Goal: Task Accomplishment & Management: Manage account settings

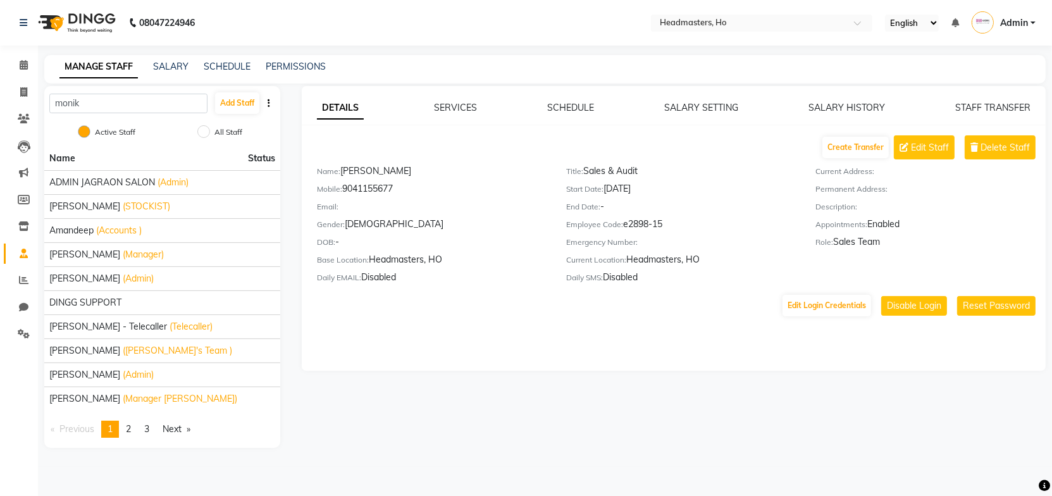
click at [516, 61] on div "MANAGE STAFF SALARY SCHEDULE PERMISSIONS" at bounding box center [537, 66] width 986 height 13
click at [725, 24] on input "text" at bounding box center [749, 24] width 184 height 13
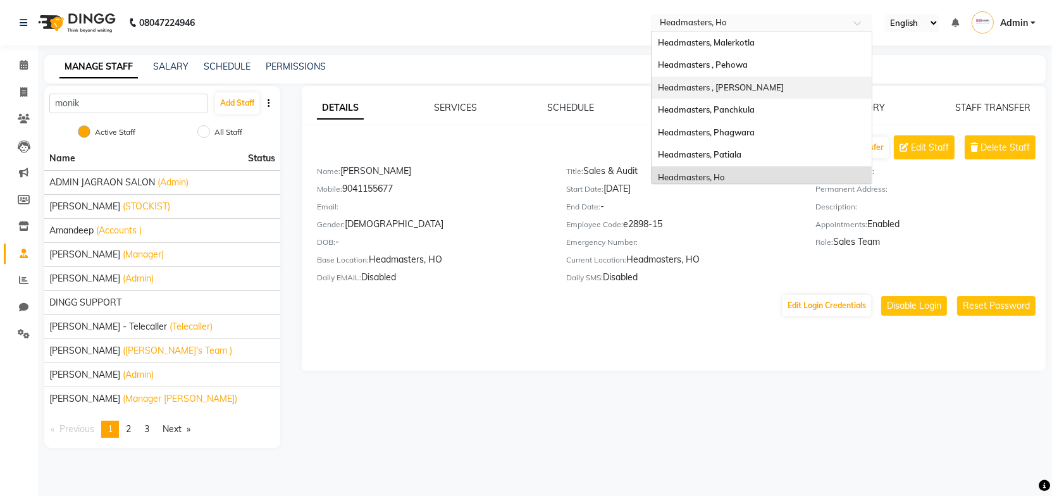
scroll to position [57, 0]
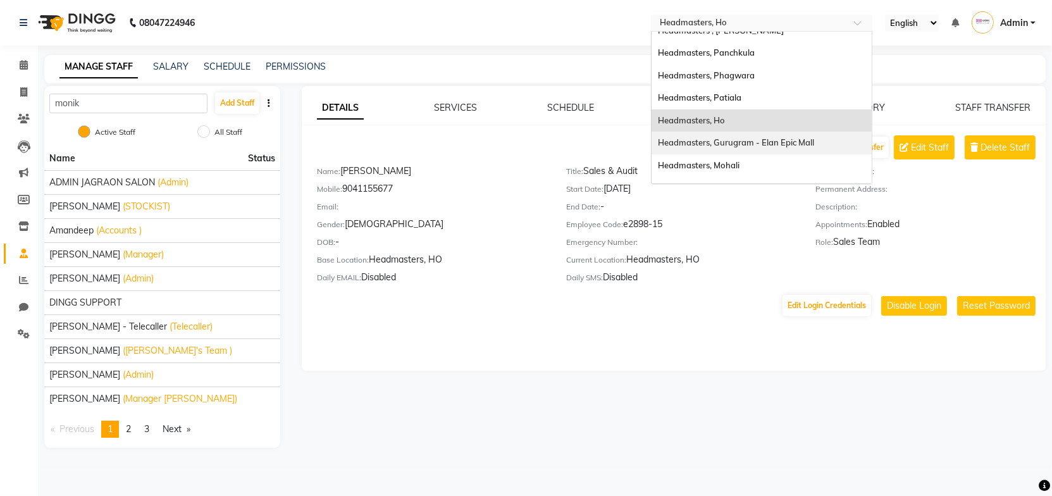
click at [776, 143] on span "Headmasters, Gurugram - Elan Epic Mall" at bounding box center [736, 142] width 156 height 10
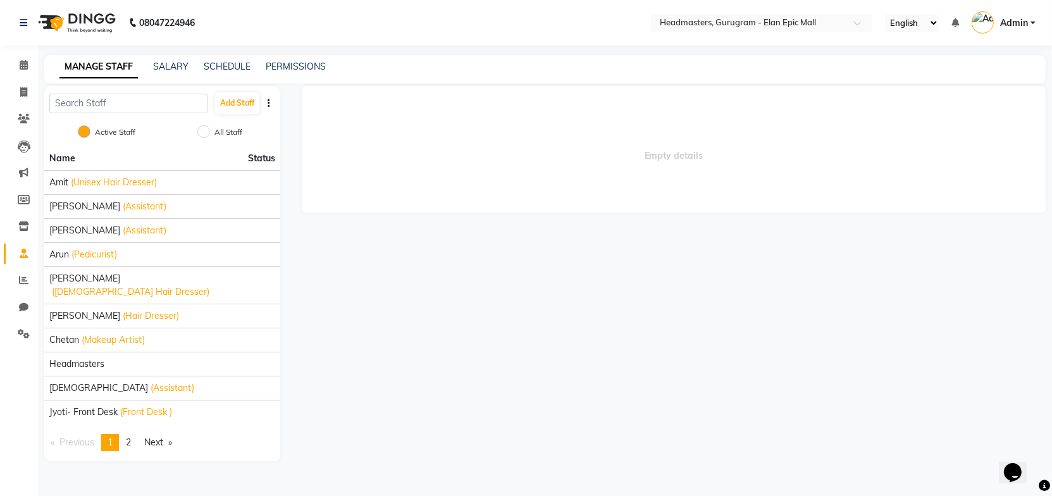
click at [322, 150] on span "Empty details" at bounding box center [674, 149] width 744 height 127
click at [22, 335] on icon at bounding box center [24, 333] width 12 height 9
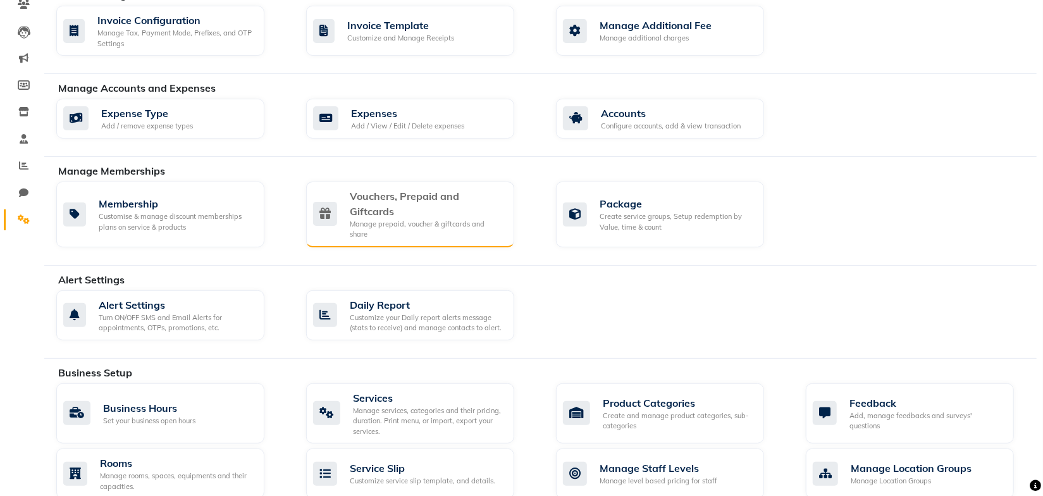
click at [426, 208] on div "Vouchers, Prepaid and Giftcards" at bounding box center [427, 204] width 154 height 30
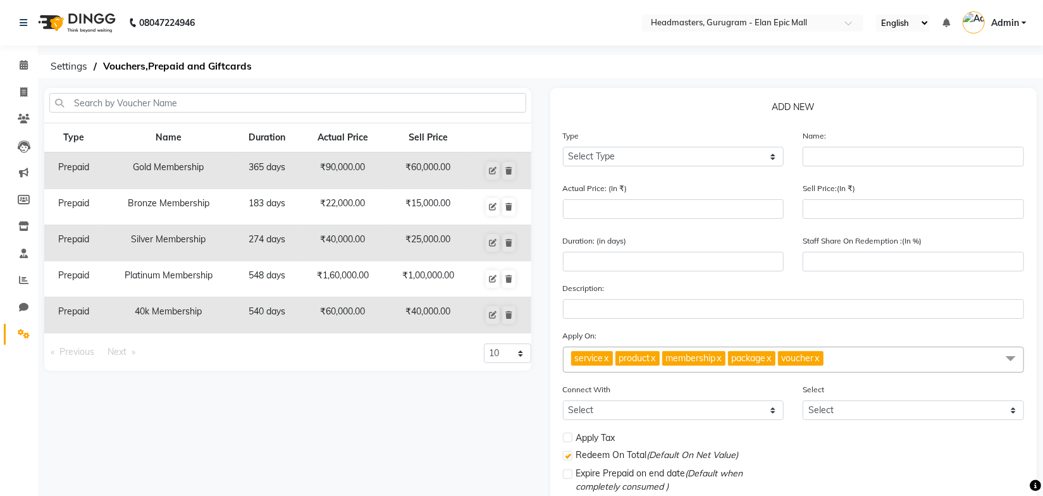
click at [539, 70] on ol "Settings Vouchers,Prepaid and Giftcards" at bounding box center [538, 66] width 988 height 23
click at [714, 30] on div "Select Location × Headmasters, Gurugram - Elan Epic Mall" at bounding box center [752, 23] width 221 height 17
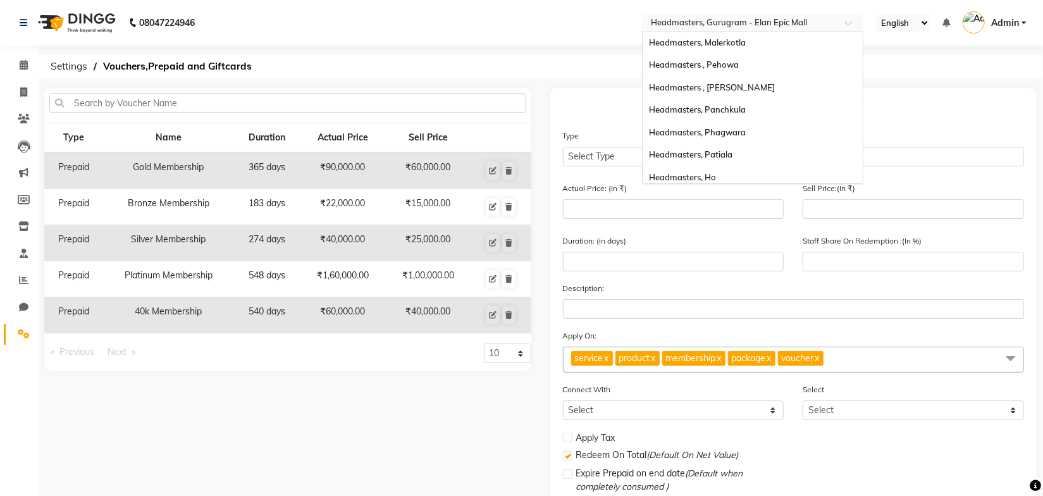
scroll to position [156, 0]
click at [714, 30] on div "Select Location × Headmasters, Gurugram - Elan Epic Mall" at bounding box center [752, 23] width 221 height 17
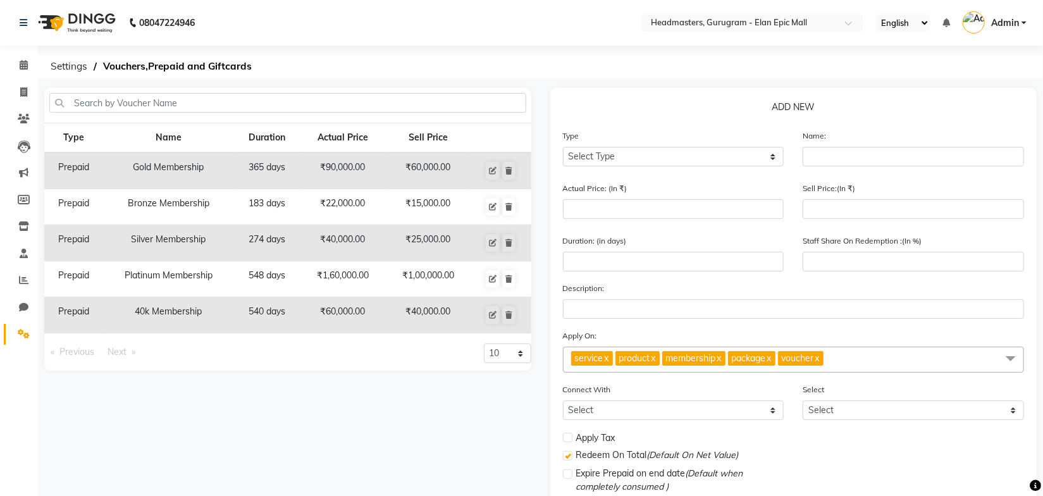
click at [597, 30] on nav "08047224946 Select Location × Headmasters, Gurugram - Elan Epic Mall English EN…" at bounding box center [521, 23] width 1043 height 46
click at [708, 18] on input "text" at bounding box center [741, 24] width 184 height 13
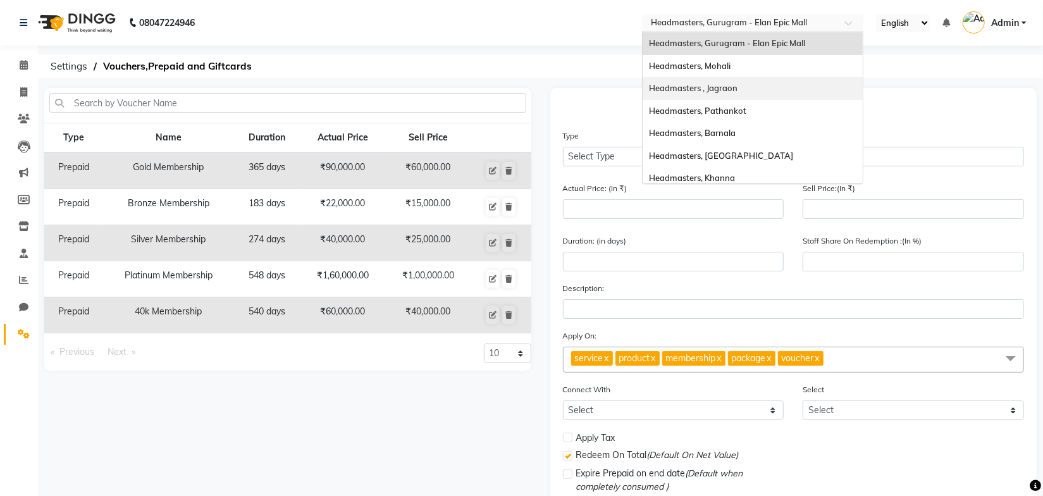
scroll to position [271, 0]
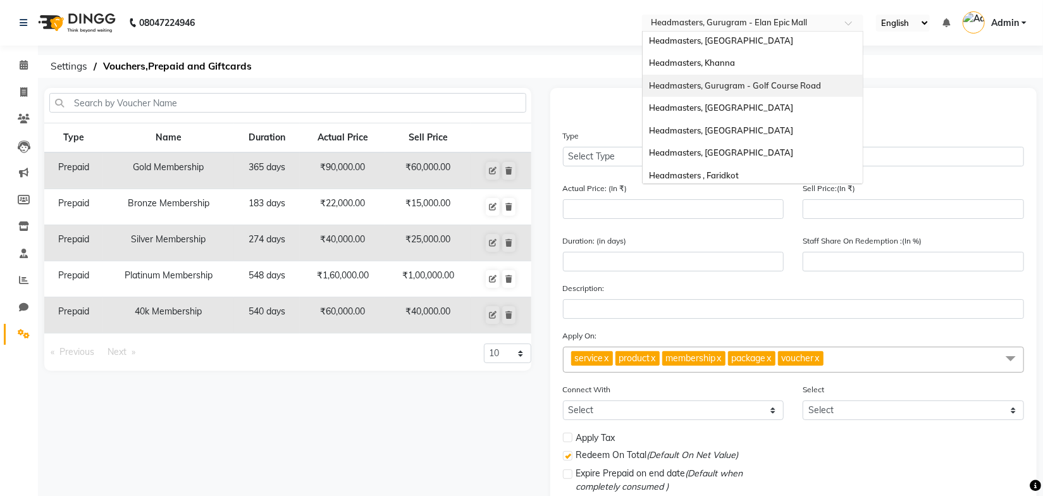
click at [759, 86] on span "Headmasters, Gurugram - Golf Course Road" at bounding box center [735, 85] width 172 height 10
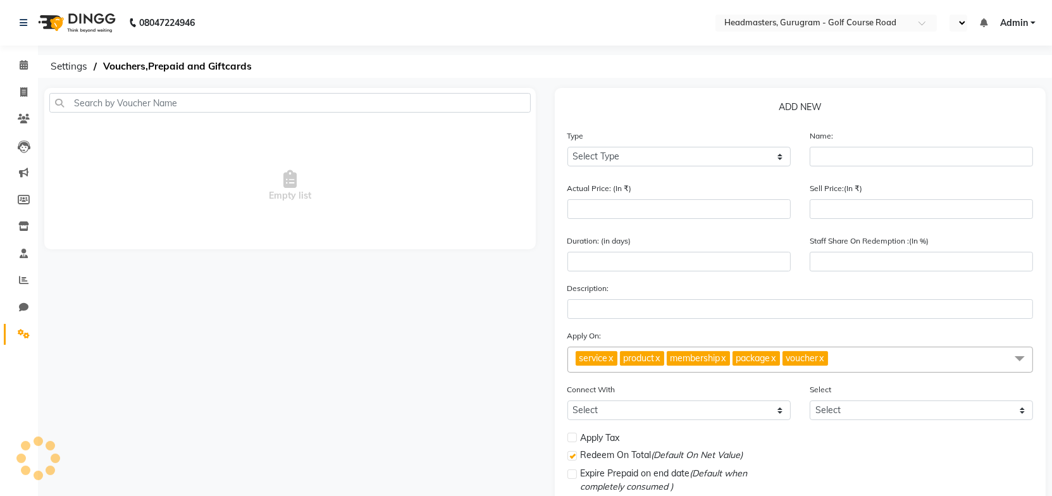
select select "en"
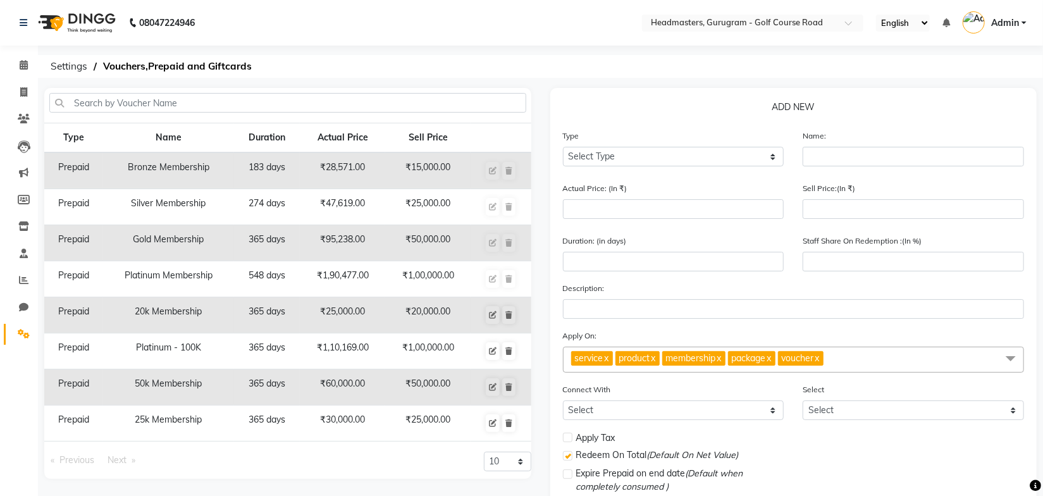
click at [554, 76] on ol "Settings Vouchers,Prepaid and Giftcards" at bounding box center [538, 66] width 988 height 23
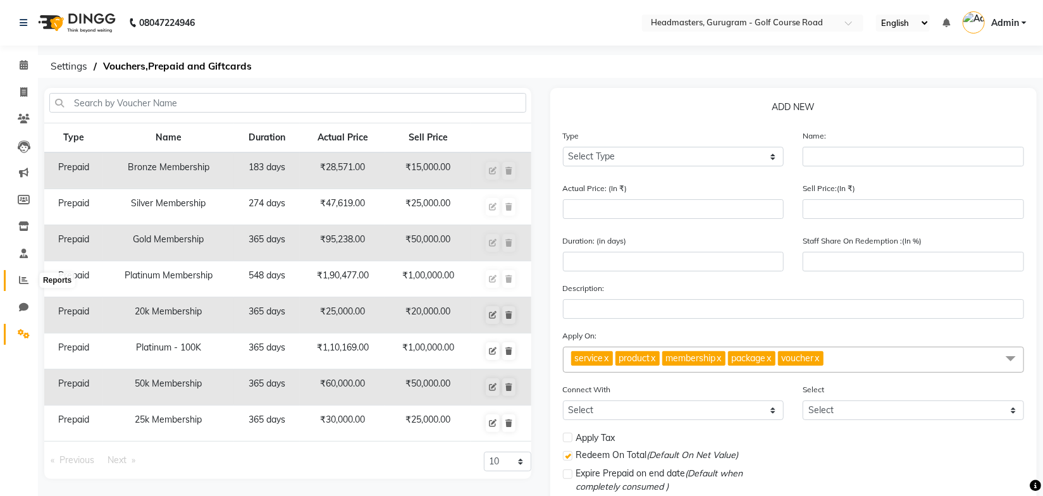
drag, startPoint x: 26, startPoint y: 285, endPoint x: 24, endPoint y: 295, distance: 10.3
click at [26, 285] on span at bounding box center [24, 280] width 22 height 15
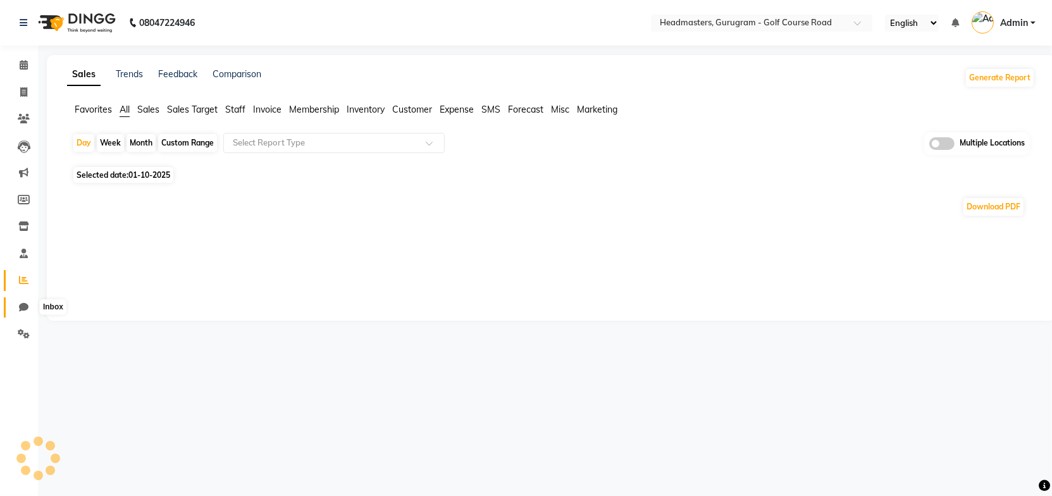
click at [22, 307] on icon at bounding box center [23, 306] width 9 height 9
select select "100"
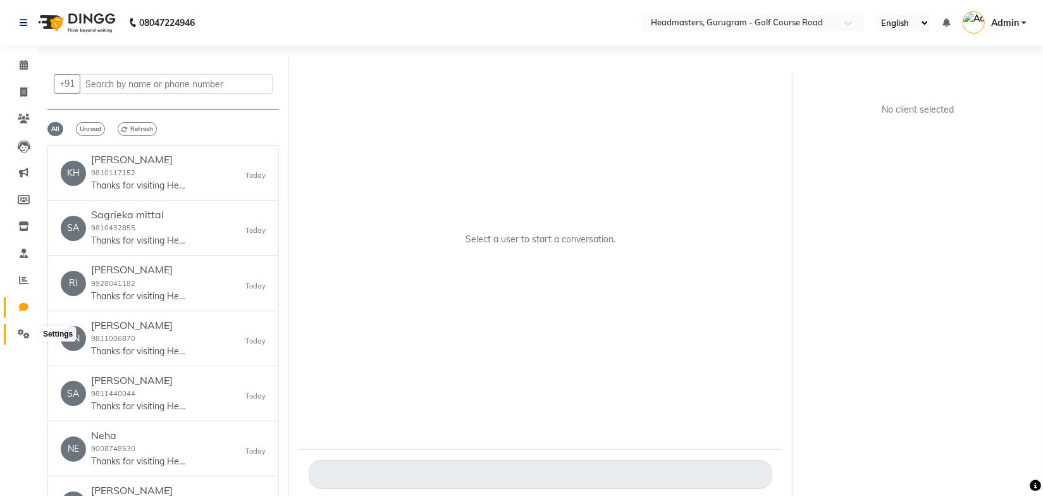
click at [20, 333] on icon at bounding box center [24, 333] width 12 height 9
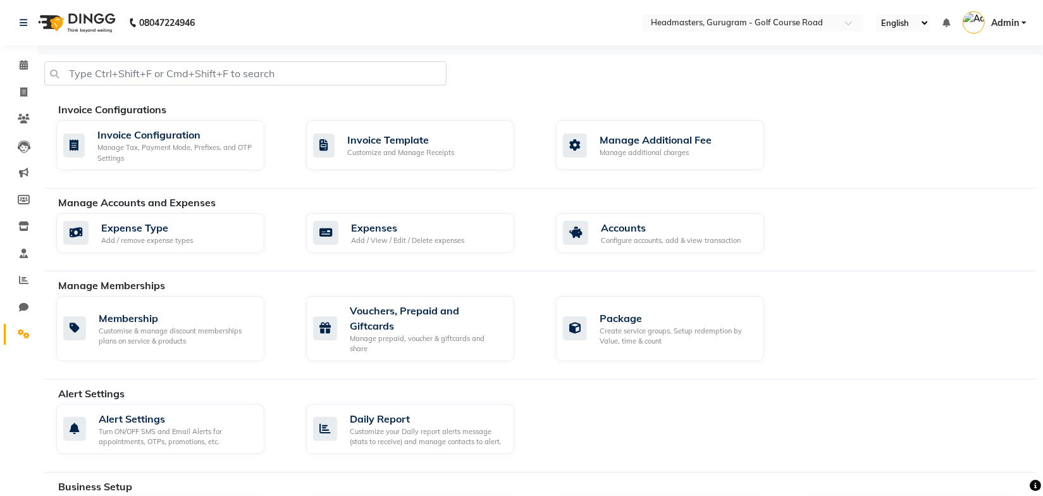
click at [495, 92] on div at bounding box center [541, 78] width 1012 height 34
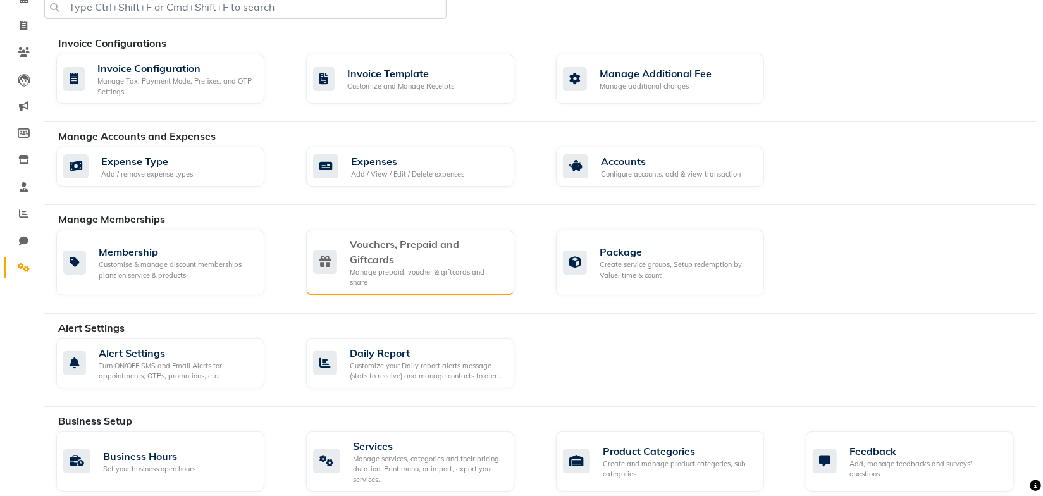
scroll to position [230, 0]
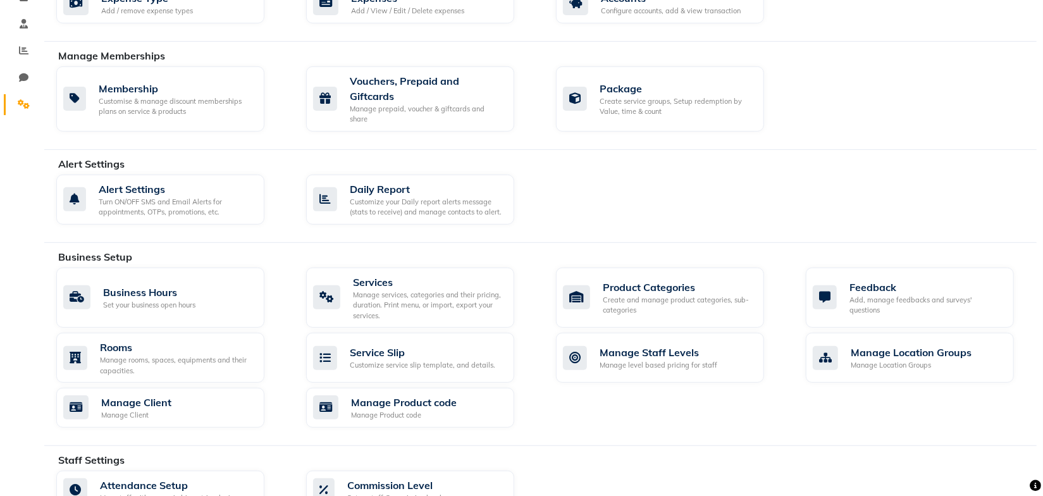
click at [571, 209] on div "Alert Settings Turn ON/OFF SMS and Email Alerts for appointments, OTPs, promoti…" at bounding box center [547, 202] width 1000 height 55
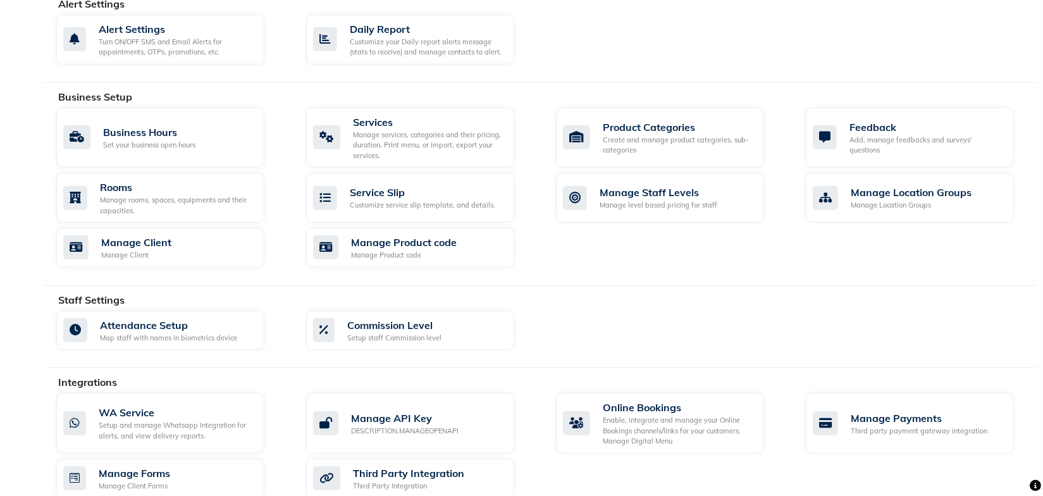
scroll to position [402, 0]
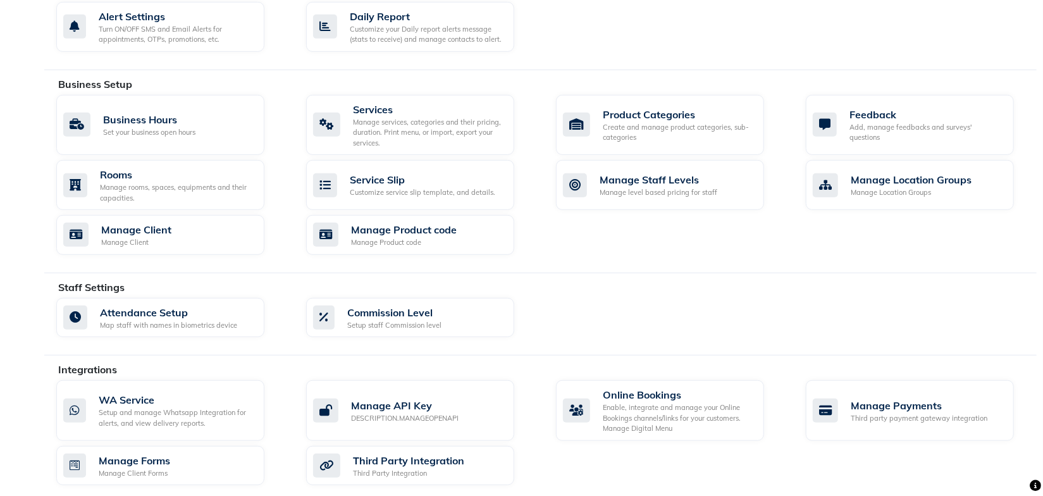
click at [559, 280] on div "Staff Settings" at bounding box center [552, 287] width 988 height 15
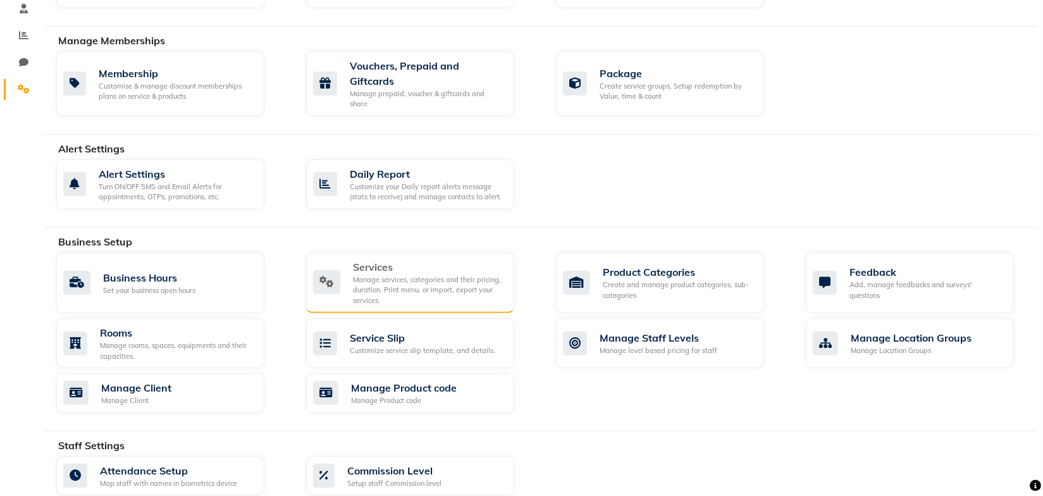
scroll to position [85, 0]
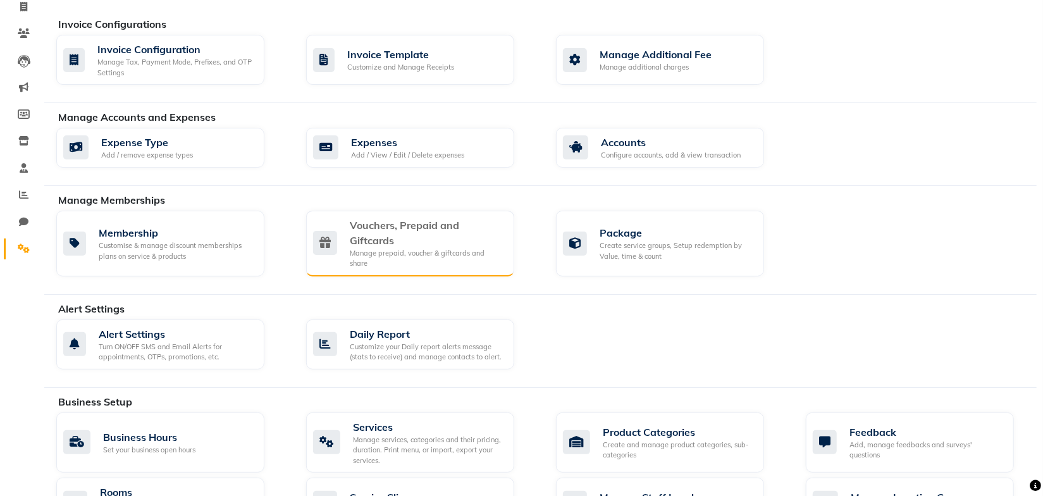
click at [395, 229] on div "Vouchers, Prepaid and Giftcards" at bounding box center [427, 233] width 154 height 30
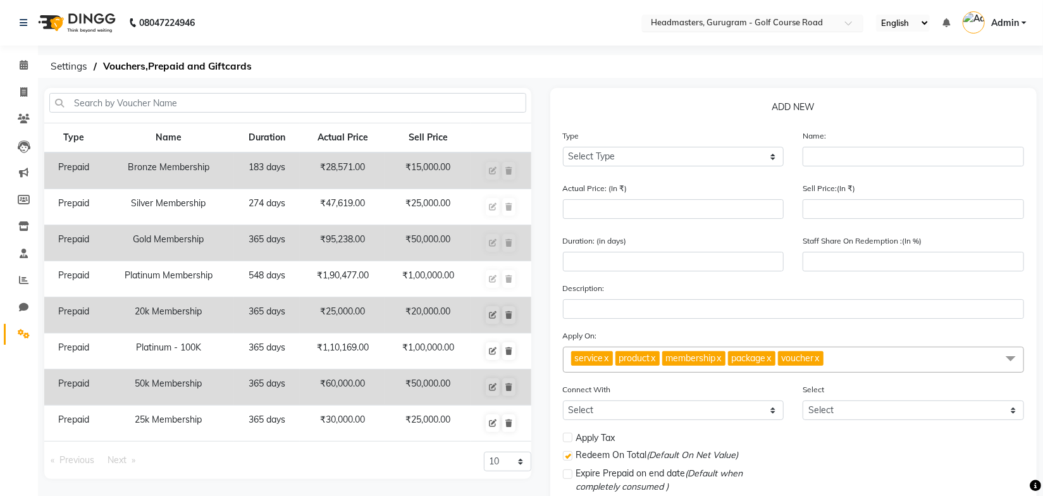
click at [697, 22] on input "text" at bounding box center [741, 24] width 184 height 13
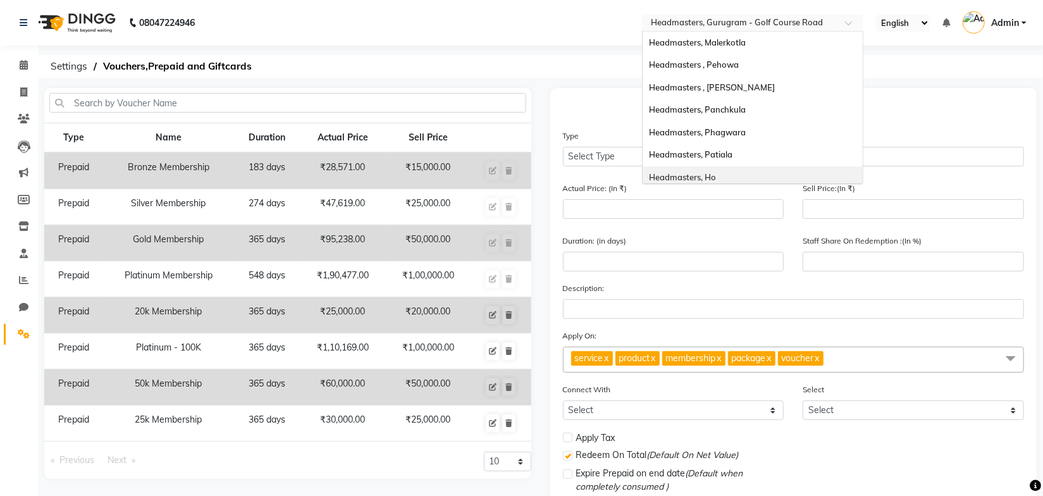
click at [709, 171] on div "Headmasters, Ho" at bounding box center [753, 177] width 220 height 23
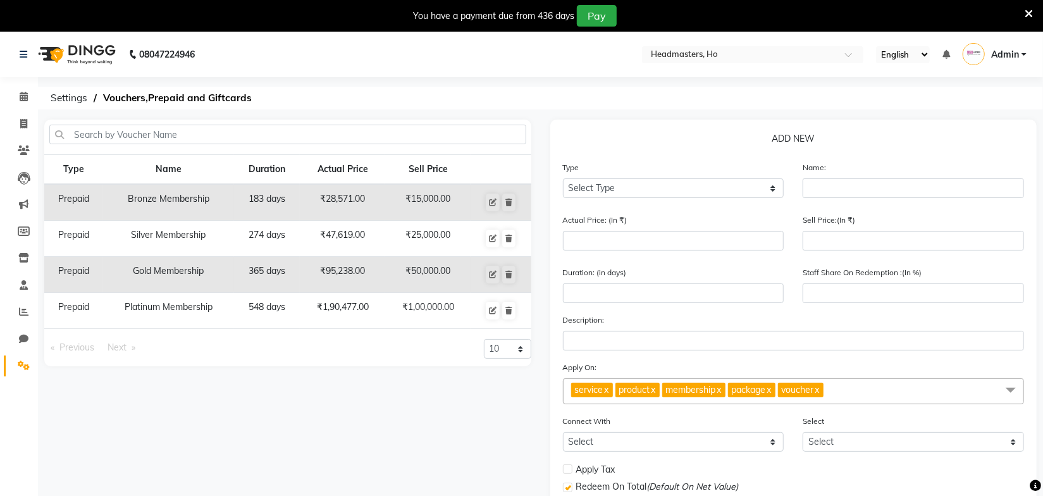
select select "en"
click at [1032, 11] on icon at bounding box center [1029, 13] width 8 height 11
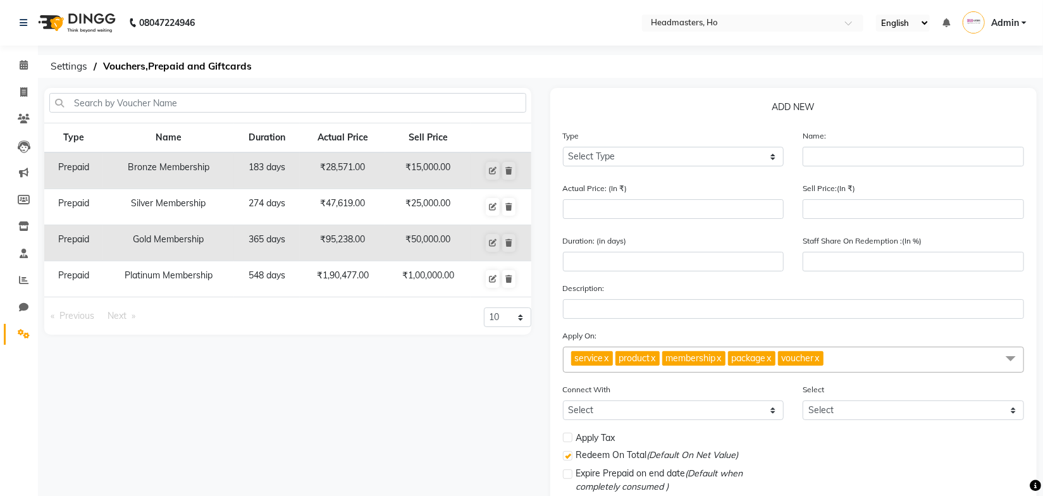
click at [468, 73] on ol "Settings Vouchers,Prepaid and Giftcards" at bounding box center [538, 66] width 988 height 23
click at [467, 61] on ol "Settings Vouchers,Prepaid and Giftcards" at bounding box center [538, 66] width 988 height 23
click at [507, 206] on icon at bounding box center [509, 207] width 7 height 8
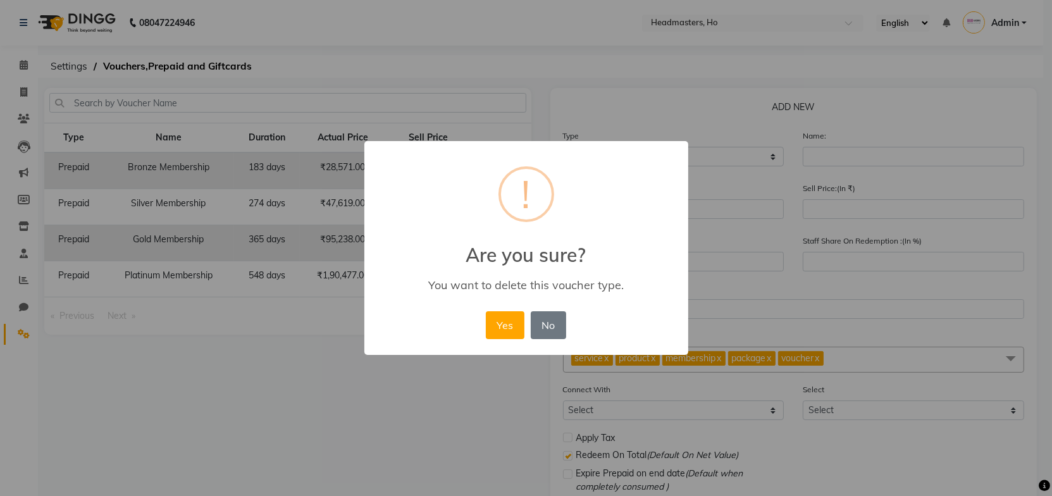
click at [486, 311] on button "Yes" at bounding box center [505, 325] width 39 height 28
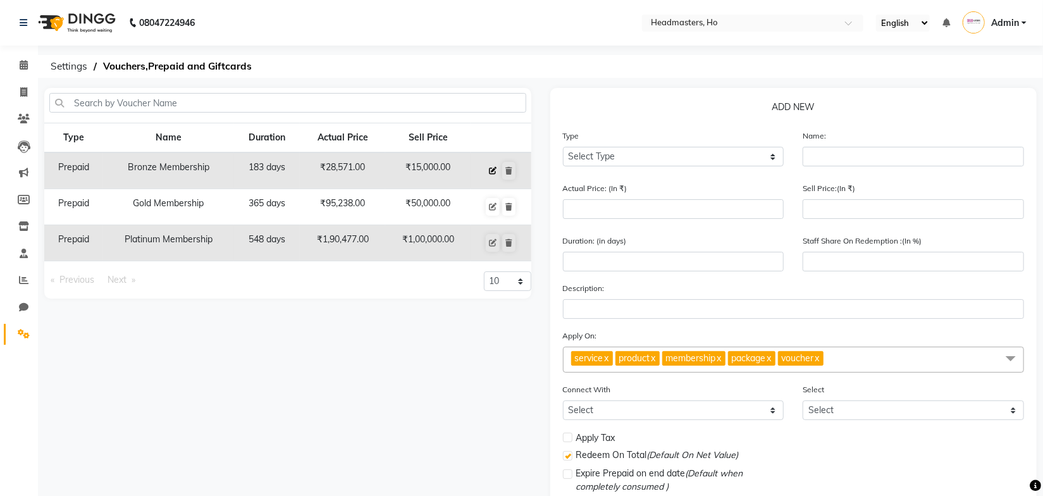
click at [497, 171] on button at bounding box center [493, 171] width 14 height 18
select select "P"
type input "Bronze Membership"
type input "28571"
type input "15000"
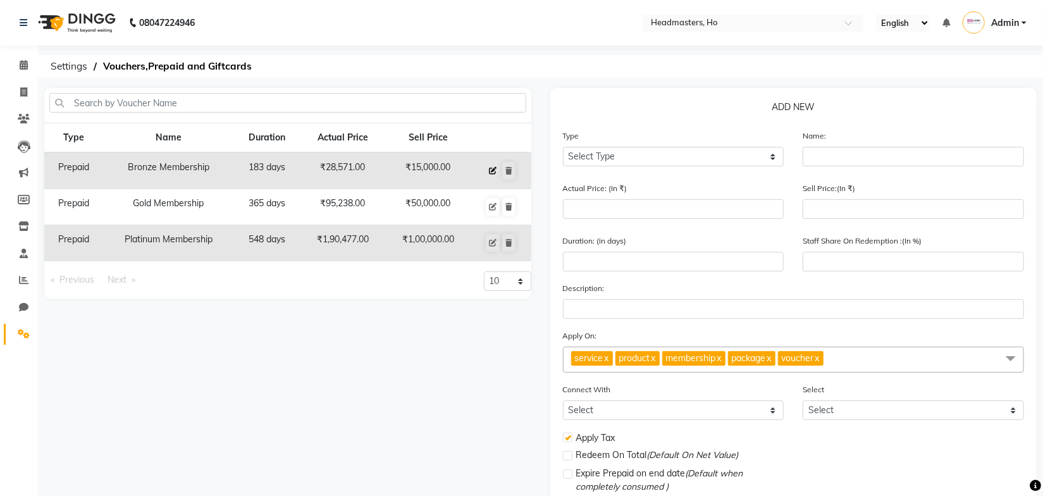
type input "183"
type input "53"
checkbox input "true"
checkbox input "false"
checkbox input "true"
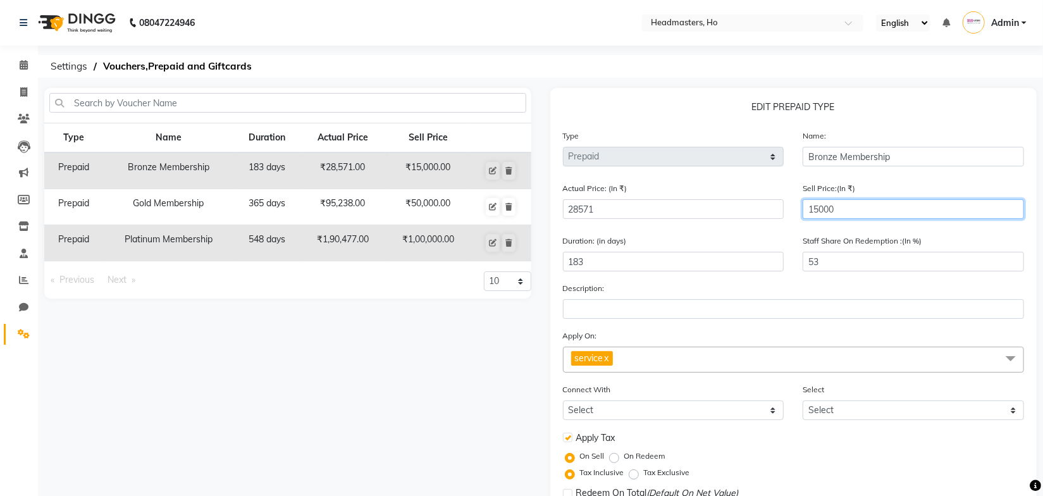
drag, startPoint x: 852, startPoint y: 205, endPoint x: 762, endPoint y: 213, distance: 90.2
click at [762, 213] on div "Actual Price: (In ₹) 28571 Sell Price:(In ₹) 15000" at bounding box center [794, 205] width 481 height 47
type input "2"
type input "0"
type input "200"
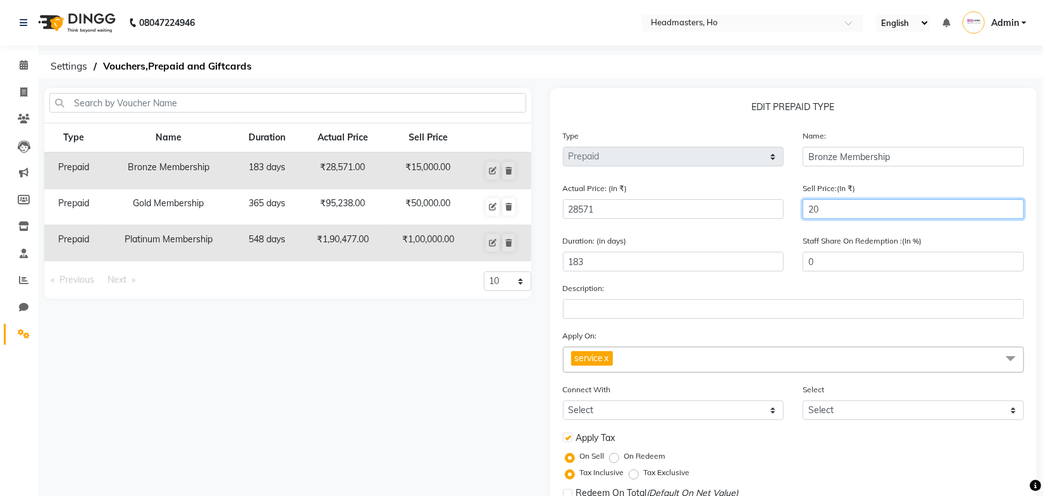
type input "1"
type input "2000"
type input "7"
type input "20000"
type input "70"
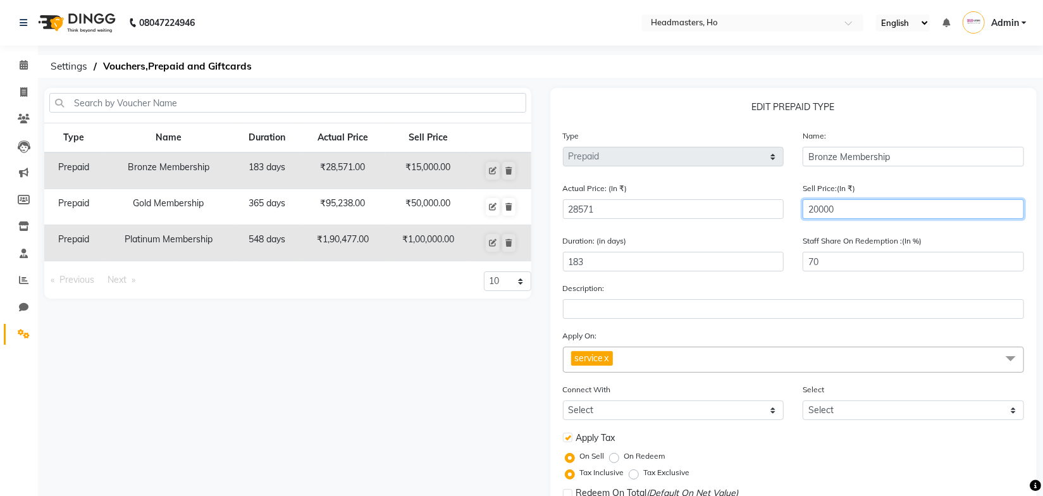
type input "20000"
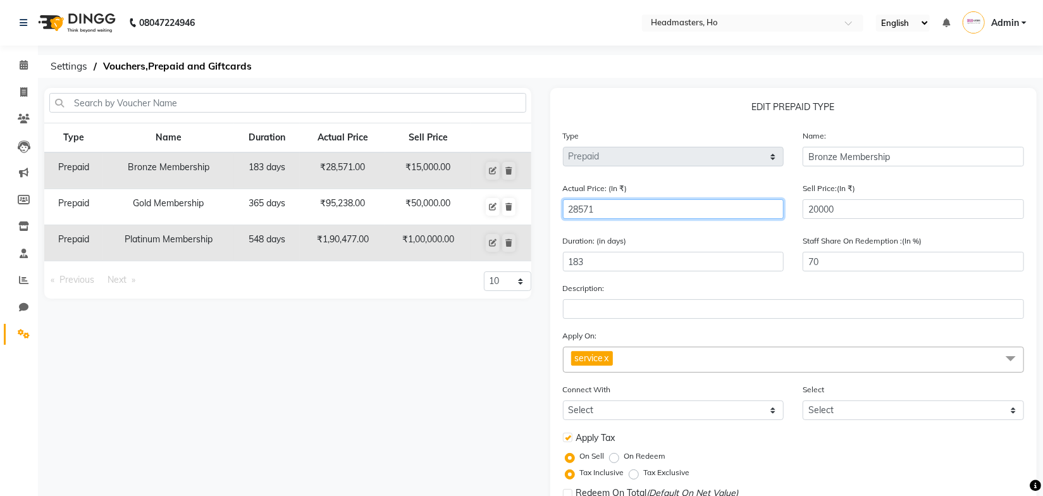
type input "3"
type input "666667"
type input "30"
type input "66667"
type input "300"
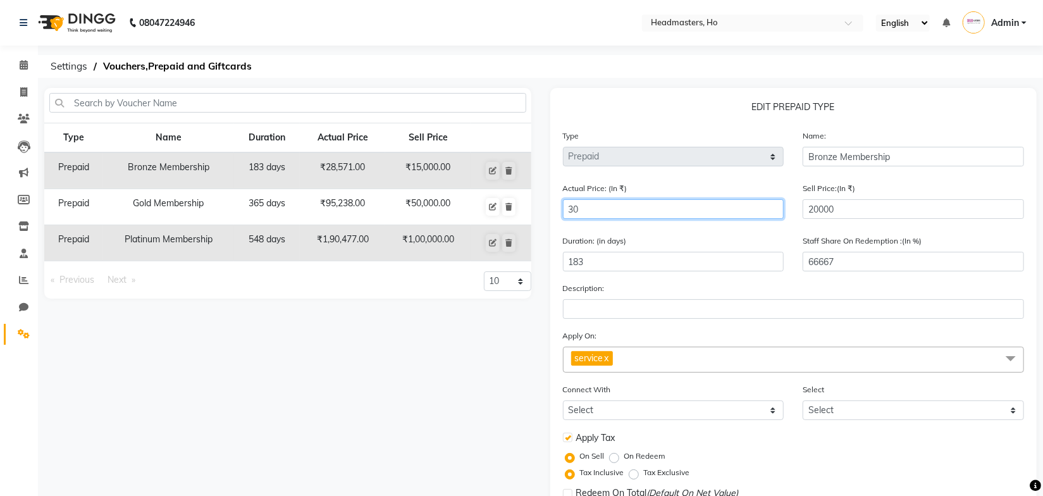
type input "6667"
type input "3000"
type input "667"
type input "30000"
type input "67"
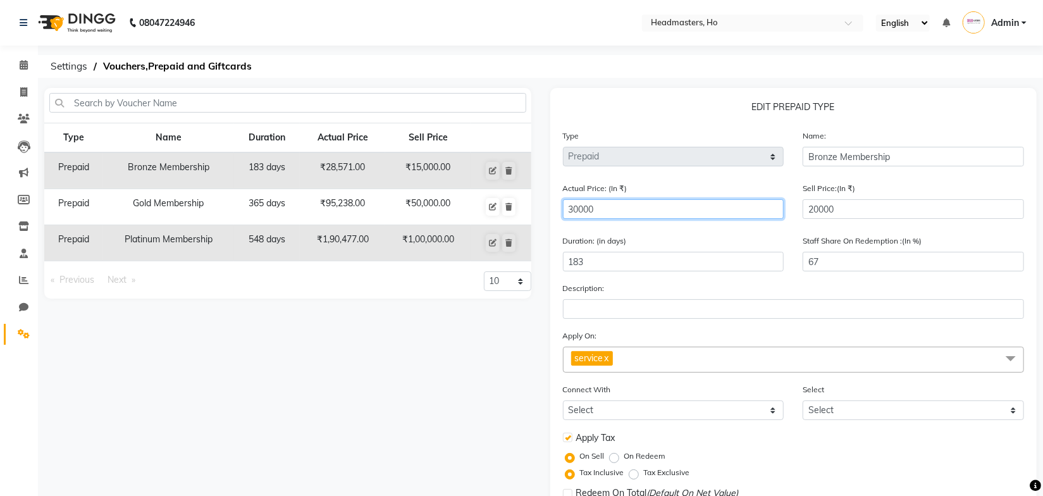
type input "30000"
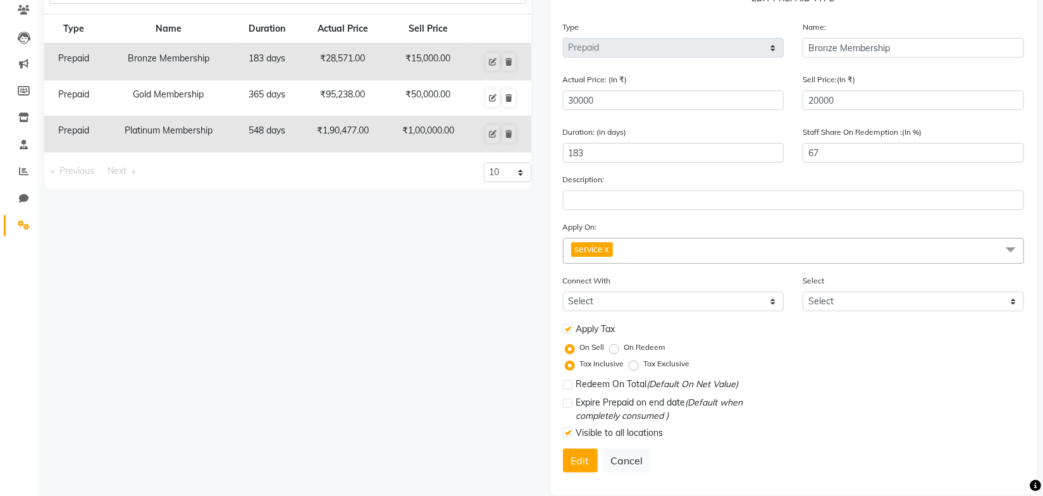
scroll to position [128, 0]
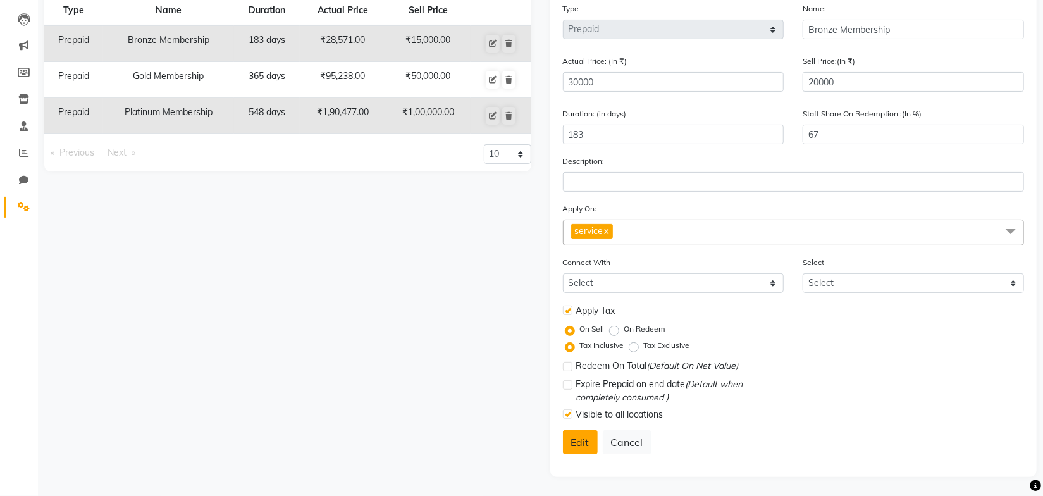
drag, startPoint x: 575, startPoint y: 439, endPoint x: 583, endPoint y: 442, distance: 8.8
click at [575, 440] on button "Edit" at bounding box center [580, 442] width 35 height 24
select select
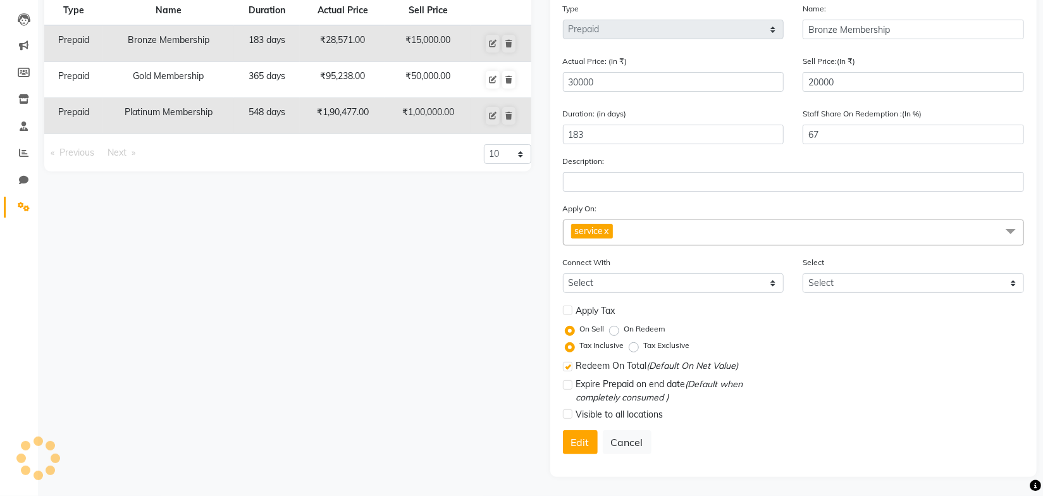
checkbox input "false"
checkbox input "true"
checkbox input "false"
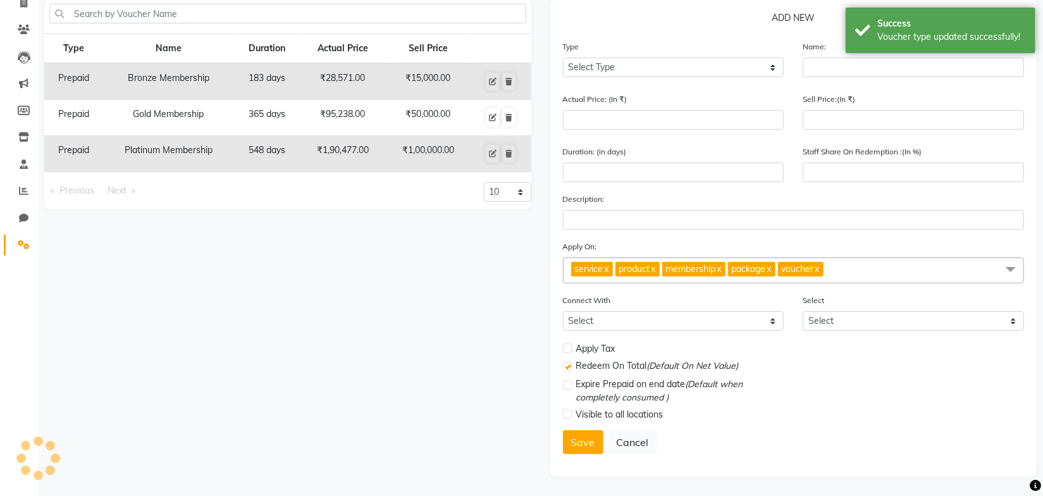
scroll to position [90, 0]
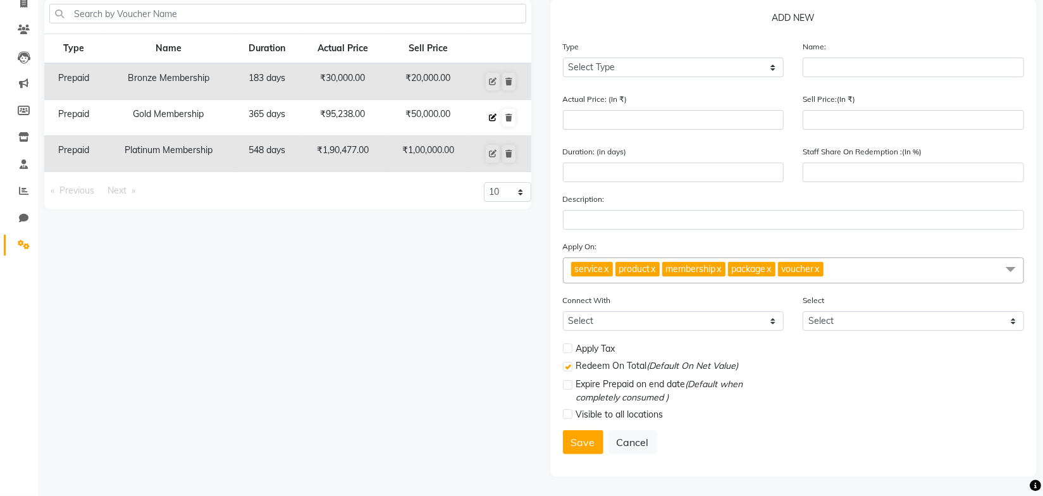
click at [490, 114] on icon at bounding box center [493, 118] width 8 height 8
select select "P"
type input "Gold Membership"
type input "95238"
type input "50000"
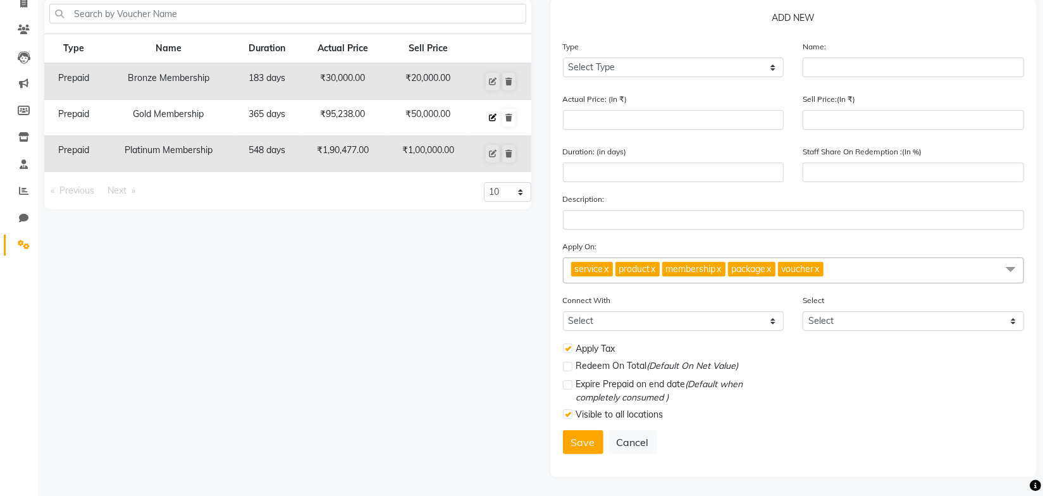
type input "365"
type input "53"
checkbox input "true"
checkbox input "false"
checkbox input "true"
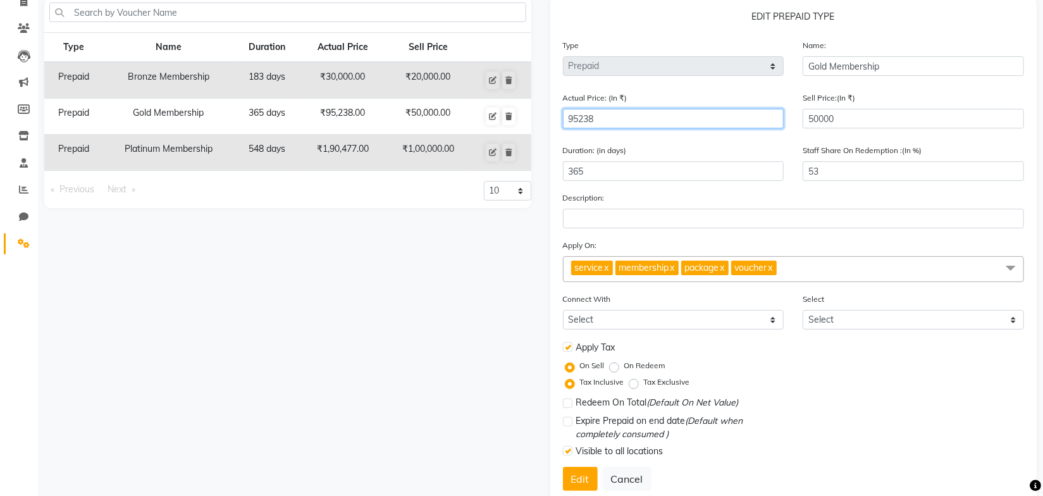
drag, startPoint x: 657, startPoint y: 116, endPoint x: 504, endPoint y: 139, distance: 154.7
click at [502, 137] on div "Type Name Duration Actual Price Sell Price Prepaid Bronze Membership 183 days ₹…" at bounding box center [541, 255] width 1012 height 516
type input "9"
type input "555556"
type input "90"
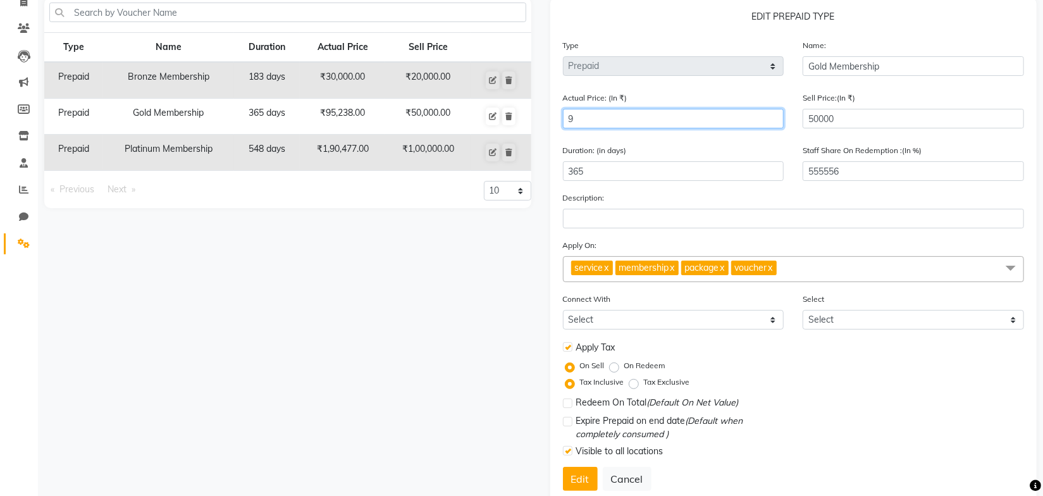
type input "55556"
type input "900"
type input "5556"
type input "9000"
type input "556"
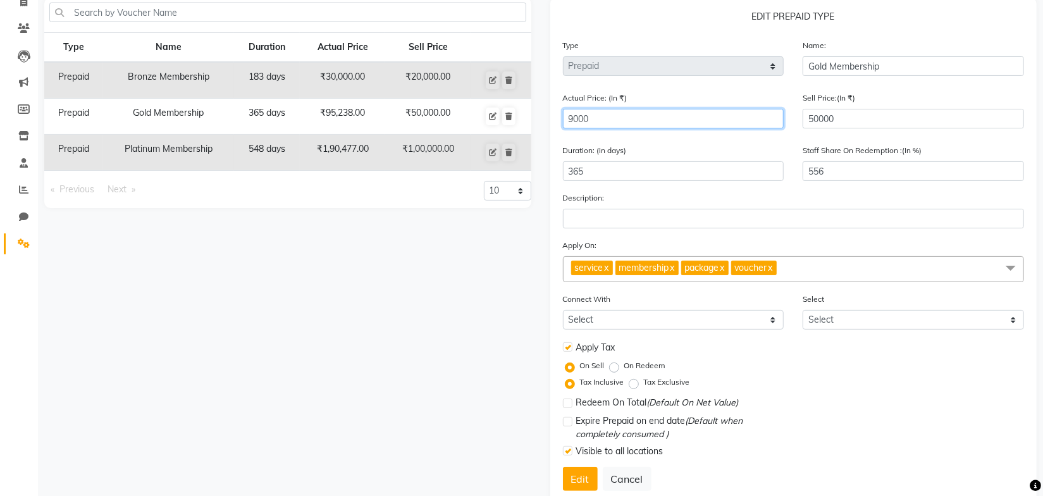
type input "90000"
type input "56"
type input "90000"
click at [675, 272] on link "x" at bounding box center [672, 267] width 6 height 11
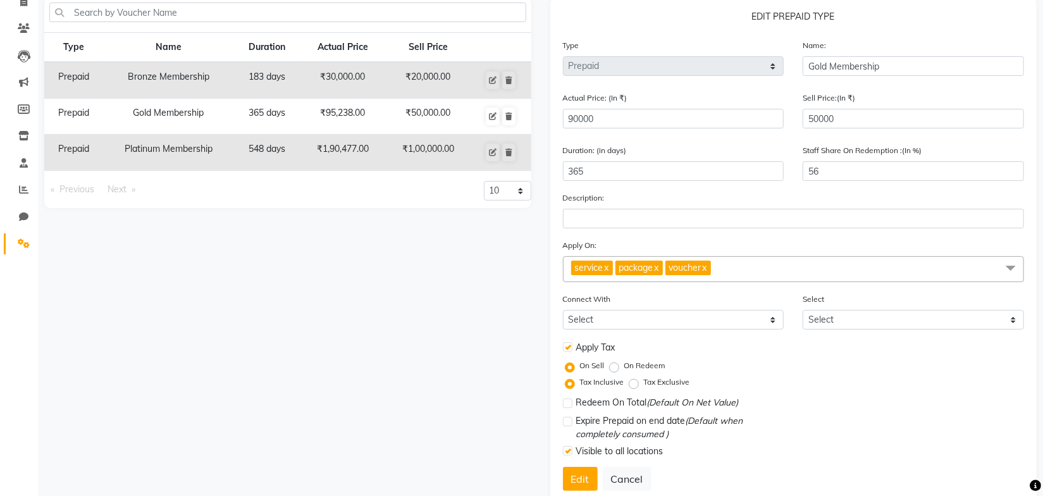
click at [659, 270] on link "x" at bounding box center [657, 267] width 6 height 11
click at [661, 271] on span "voucher x" at bounding box center [639, 268] width 46 height 15
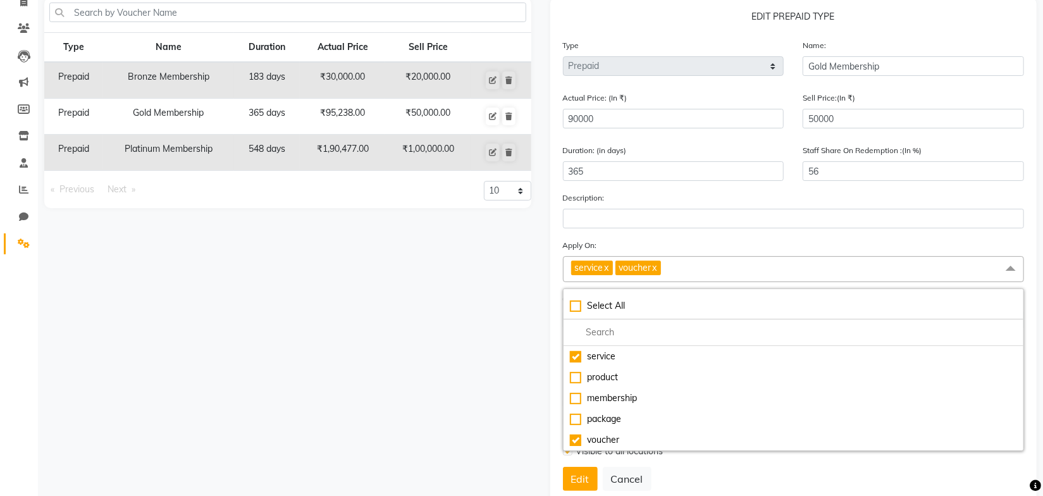
click at [519, 319] on div "Type Name Duration Actual Price Sell Price Prepaid Bronze Membership 183 days ₹…" at bounding box center [288, 255] width 506 height 516
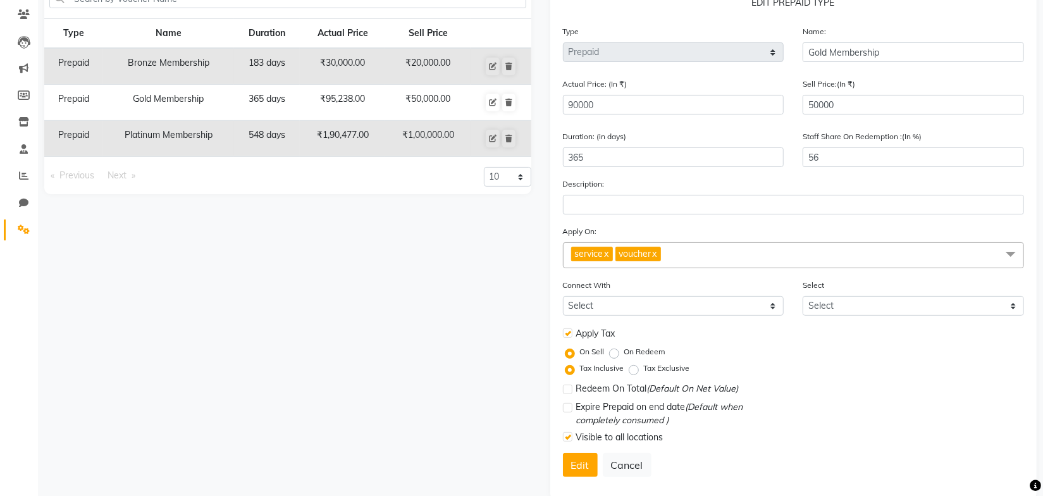
scroll to position [128, 0]
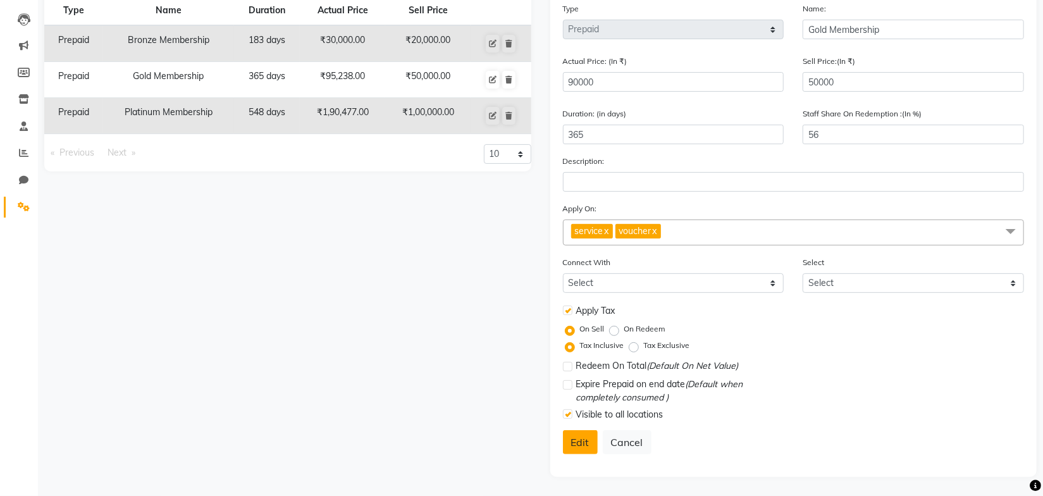
click at [583, 447] on button "Edit" at bounding box center [580, 442] width 35 height 24
select select
checkbox input "false"
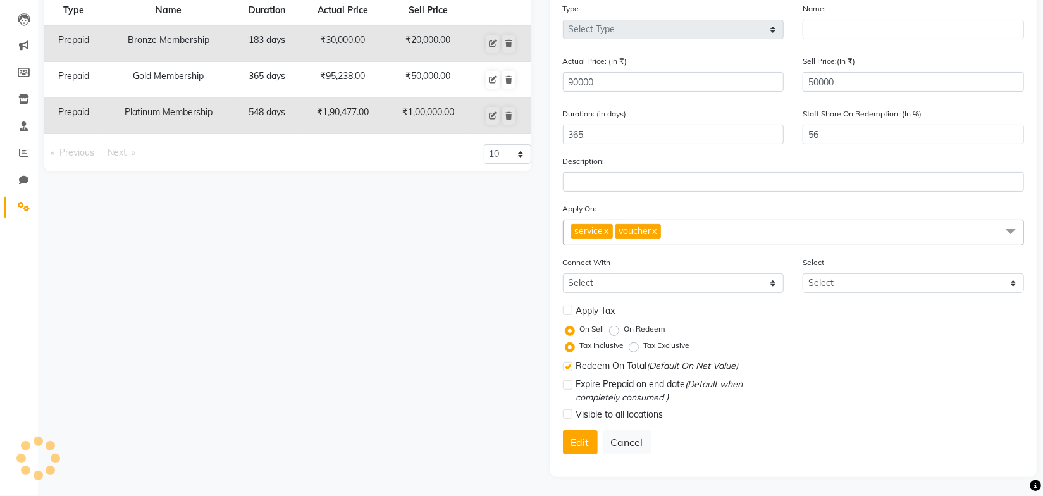
checkbox input "true"
checkbox input "false"
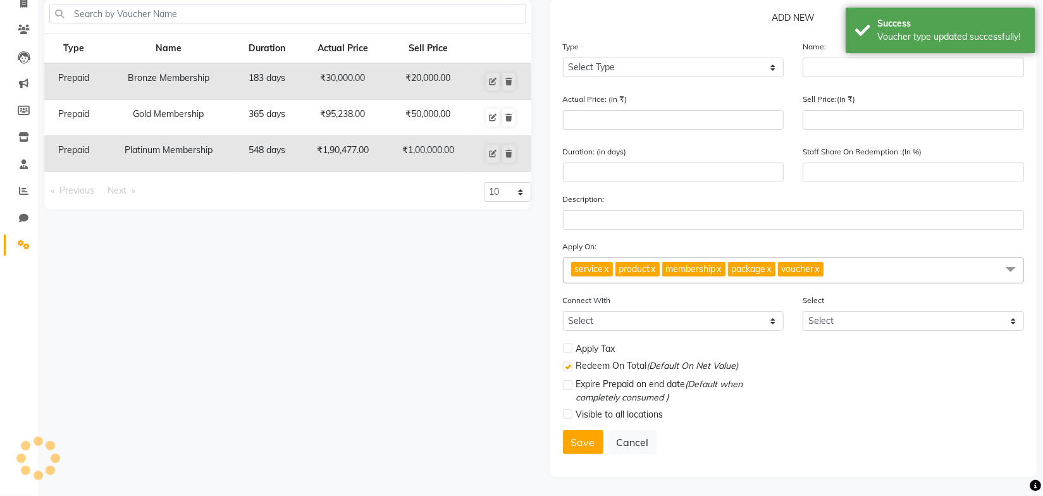
scroll to position [90, 0]
click at [490, 152] on icon at bounding box center [493, 154] width 8 height 8
select select "P"
type input "Platinum Membership"
type input "190477"
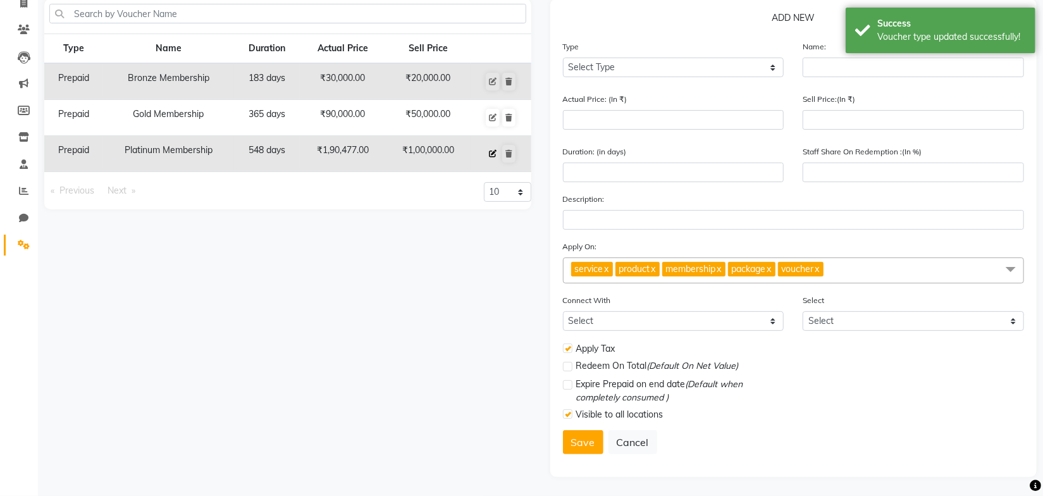
type input "100000"
type input "548"
type input "52"
checkbox input "true"
checkbox input "false"
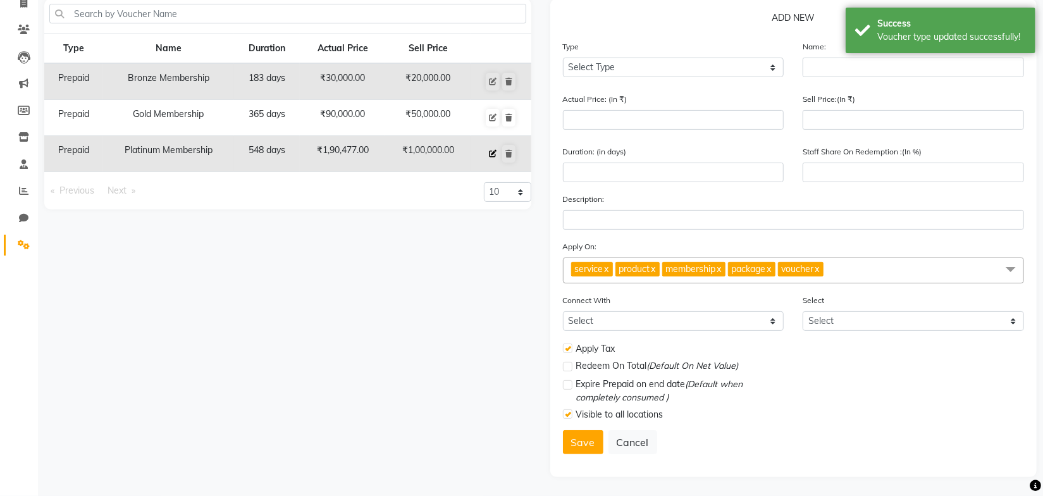
checkbox input "true"
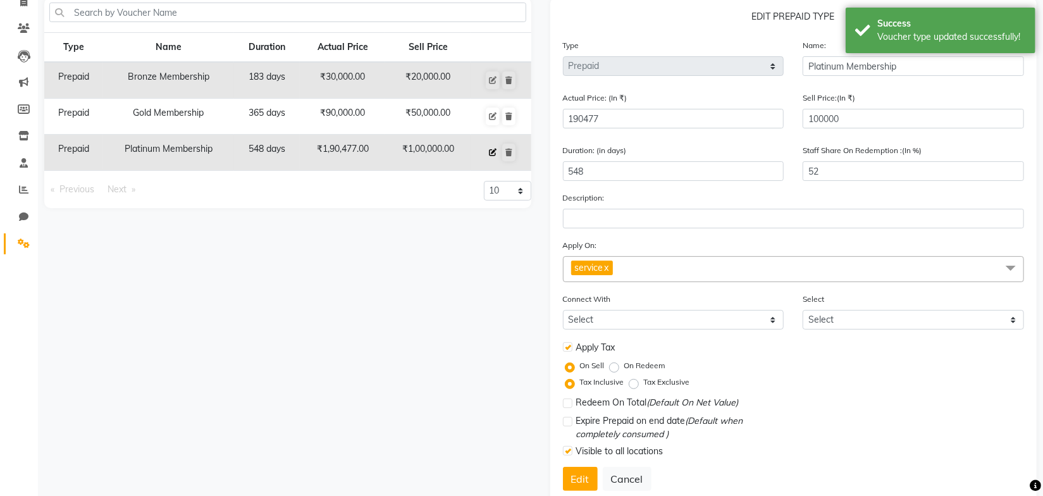
click at [490, 152] on icon at bounding box center [493, 153] width 8 height 8
click at [643, 127] on input "190477" at bounding box center [673, 119] width 221 height 20
type input "19047"
type input "525"
type input "1904"
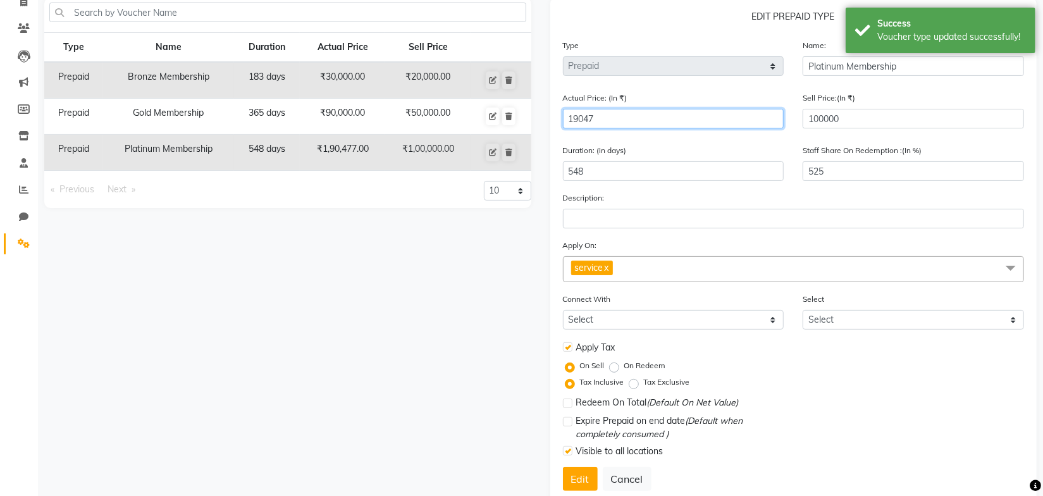
type input "5252"
type input "190"
type input "52632"
type input "1900"
type input "5263"
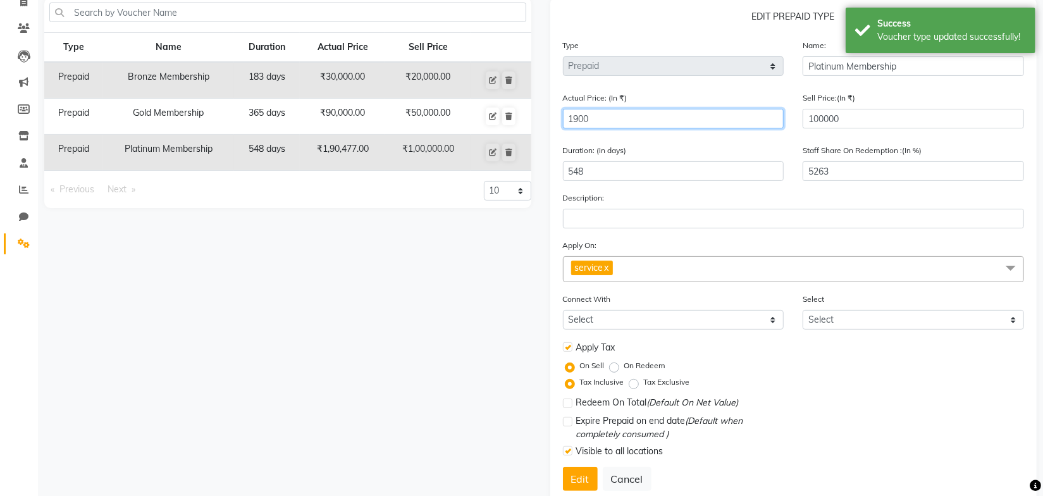
type input "19000"
type input "526"
type input "190000"
type input "53"
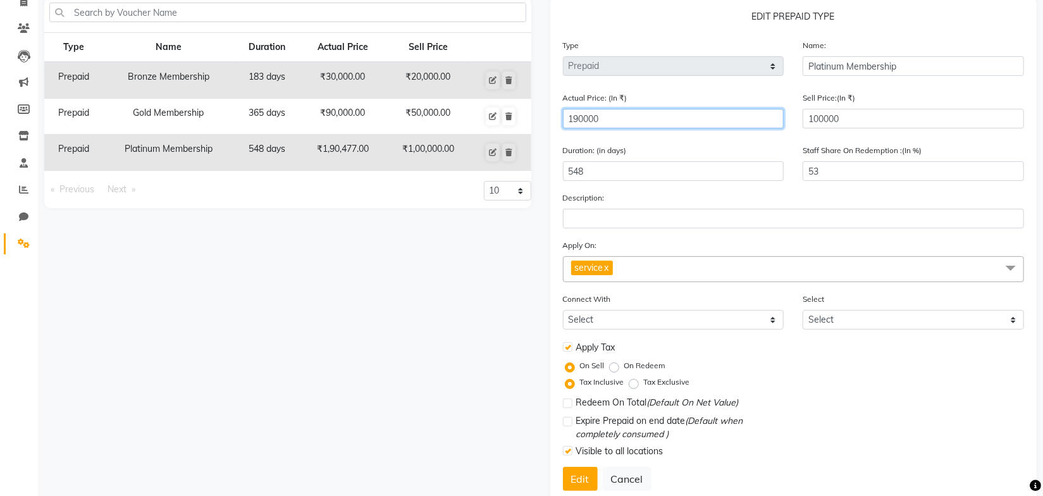
type input "190000"
click at [587, 477] on button "Edit" at bounding box center [580, 479] width 35 height 24
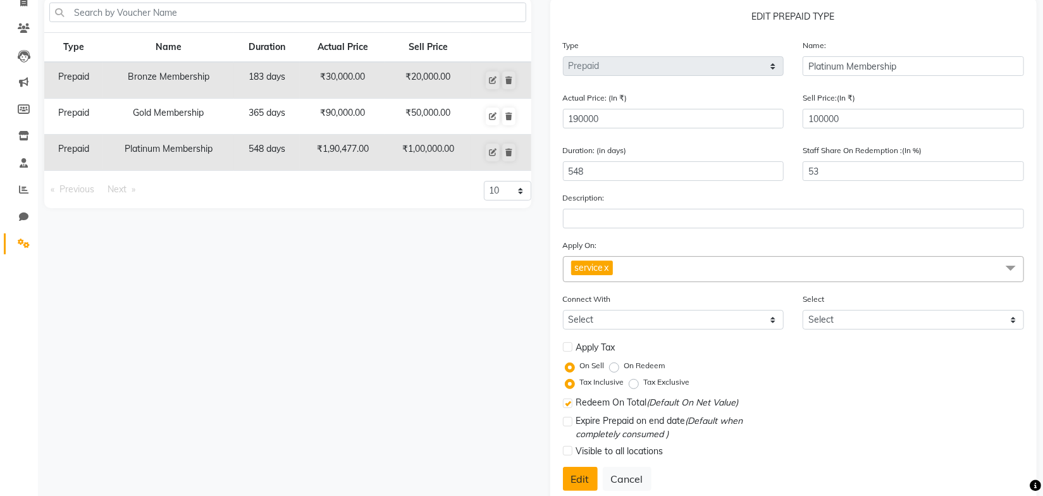
select select
checkbox input "false"
checkbox input "true"
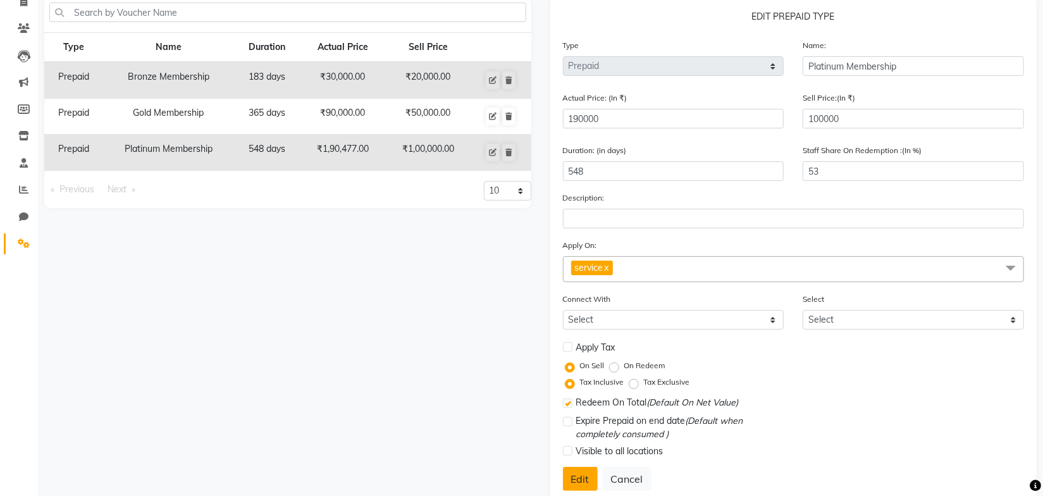
checkbox input "false"
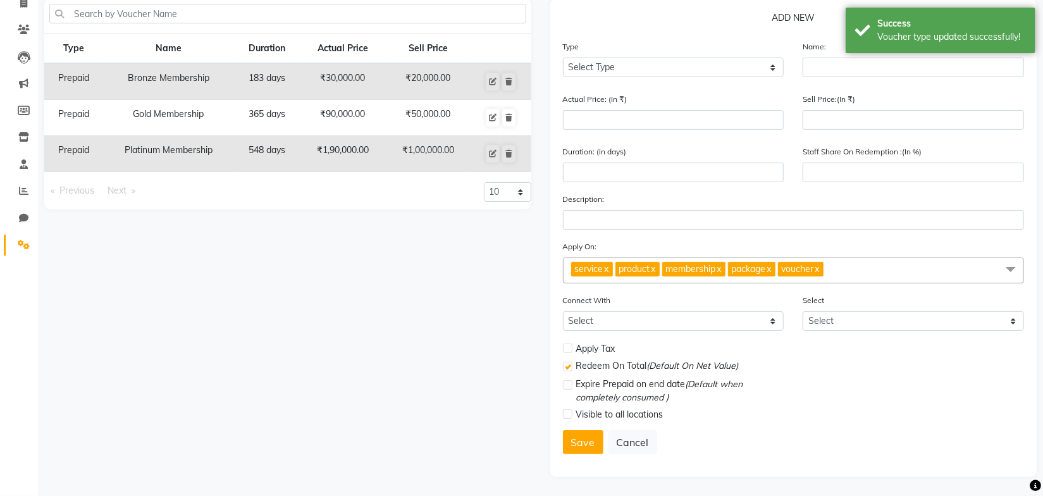
click at [461, 275] on div "Type Name Duration Actual Price Sell Price Prepaid Bronze Membership 183 days ₹…" at bounding box center [288, 238] width 506 height 478
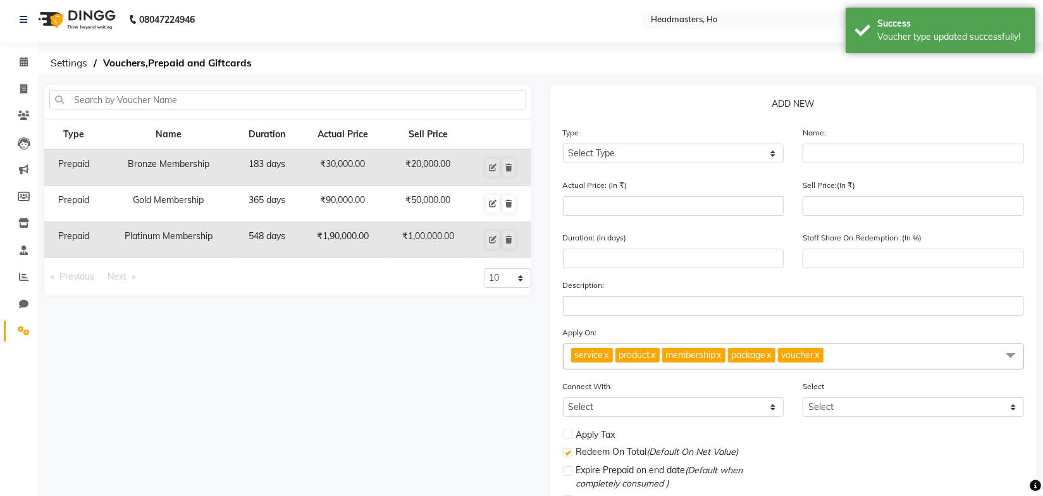
scroll to position [0, 0]
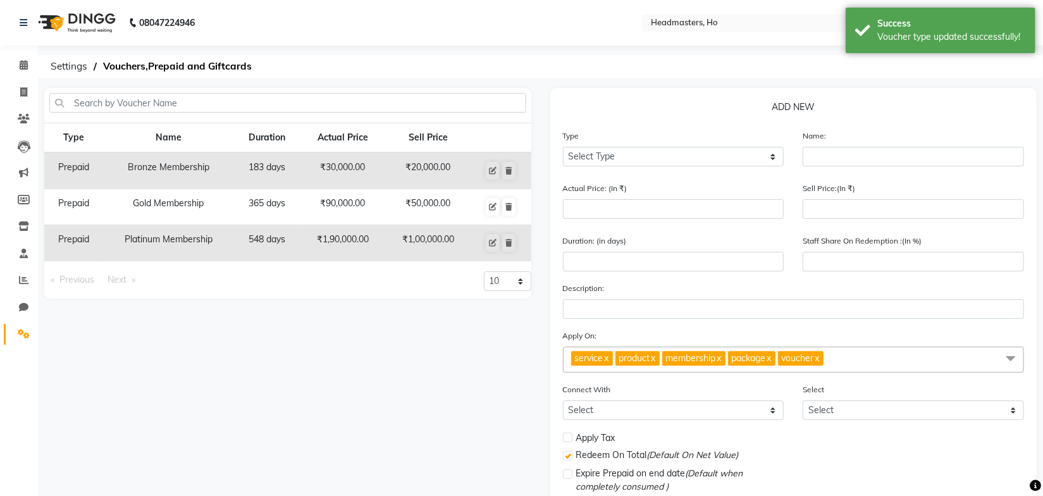
click at [498, 68] on ol "Settings Vouchers,Prepaid and Giftcards" at bounding box center [538, 66] width 988 height 23
click at [82, 65] on span "Settings" at bounding box center [68, 66] width 49 height 23
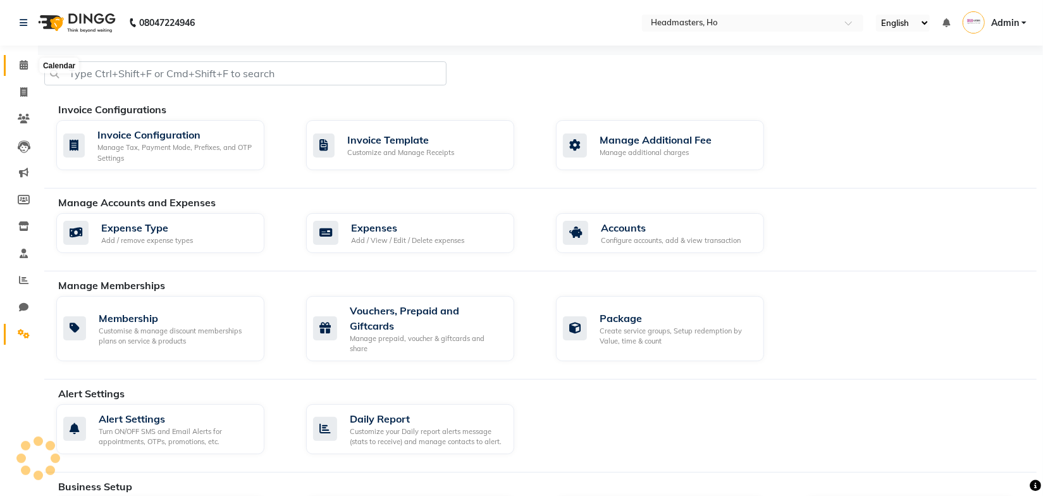
click at [30, 63] on span at bounding box center [24, 65] width 22 height 15
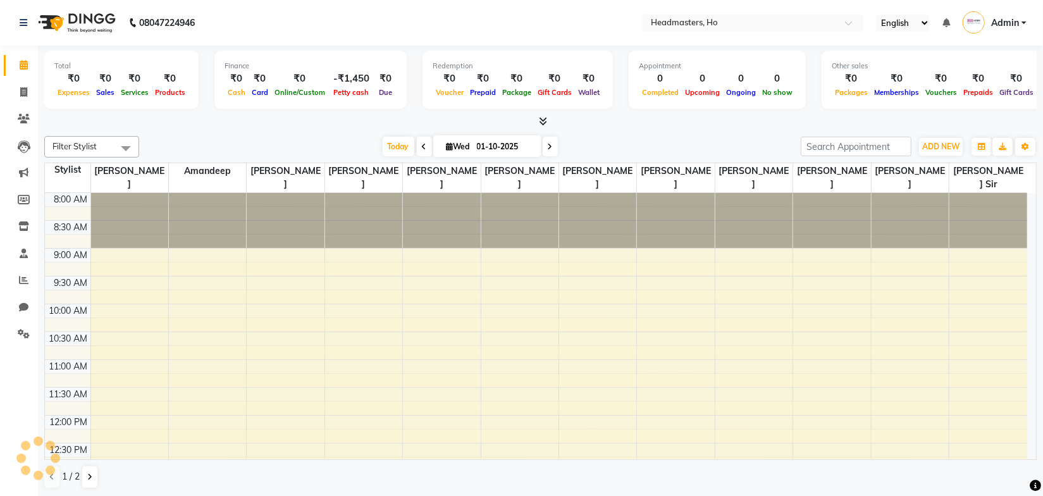
click at [223, 140] on div "Today Wed 01-10-2025" at bounding box center [470, 146] width 649 height 19
click at [25, 92] on icon at bounding box center [23, 91] width 7 height 9
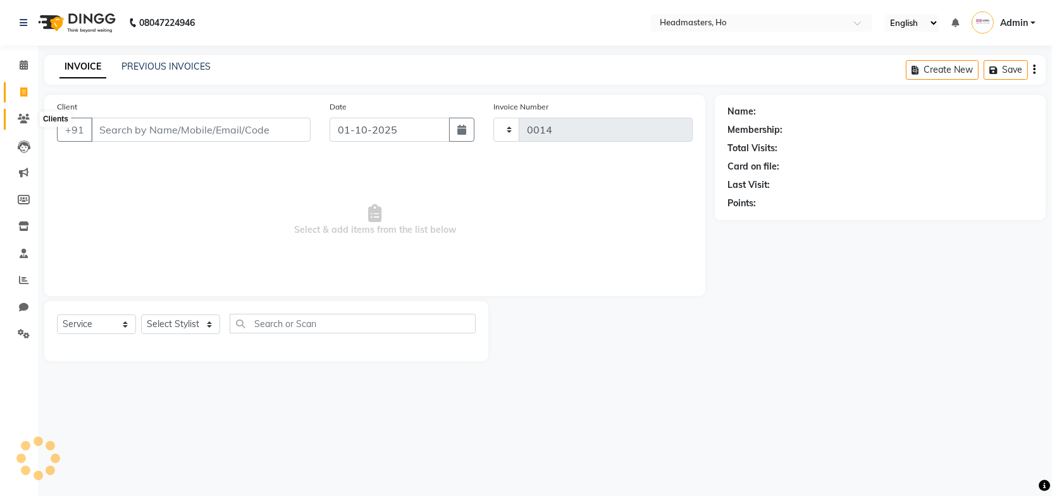
click at [25, 115] on icon at bounding box center [24, 118] width 12 height 9
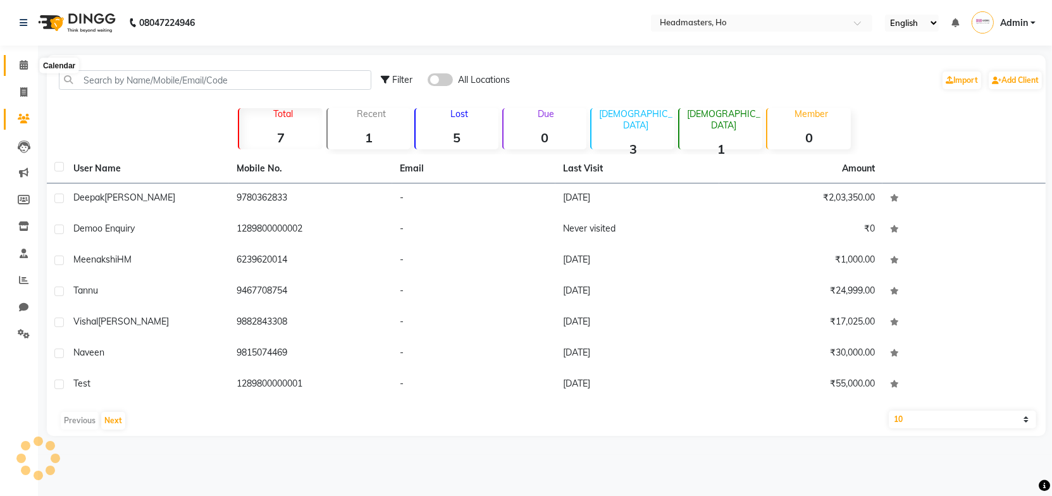
click at [25, 60] on icon at bounding box center [24, 64] width 8 height 9
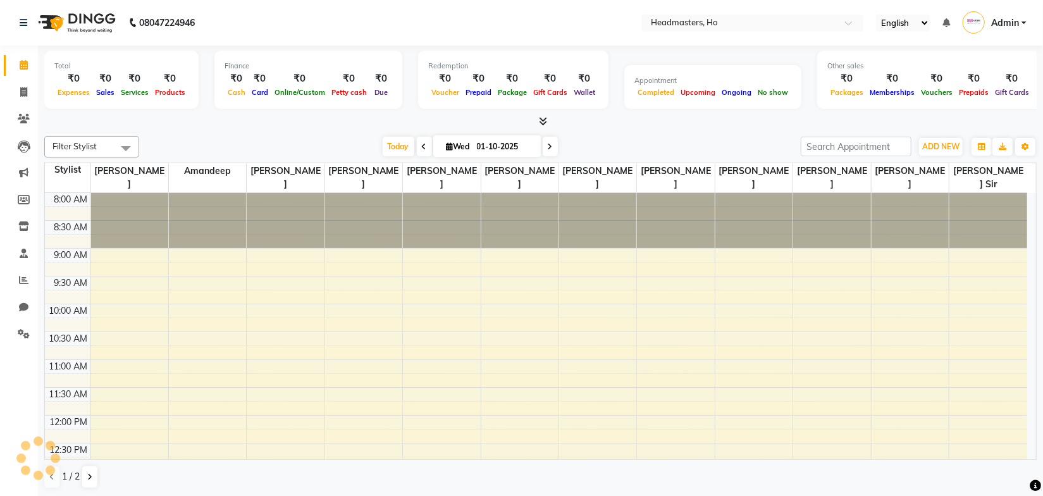
click at [470, 28] on nav "08047224946 Select Location × Headmasters, Ho English ENGLISH Español العربية म…" at bounding box center [521, 23] width 1043 height 46
drag, startPoint x: 354, startPoint y: 145, endPoint x: 533, endPoint y: 92, distance: 186.8
click at [354, 144] on div "Today Wed 01-10-2025" at bounding box center [470, 146] width 649 height 19
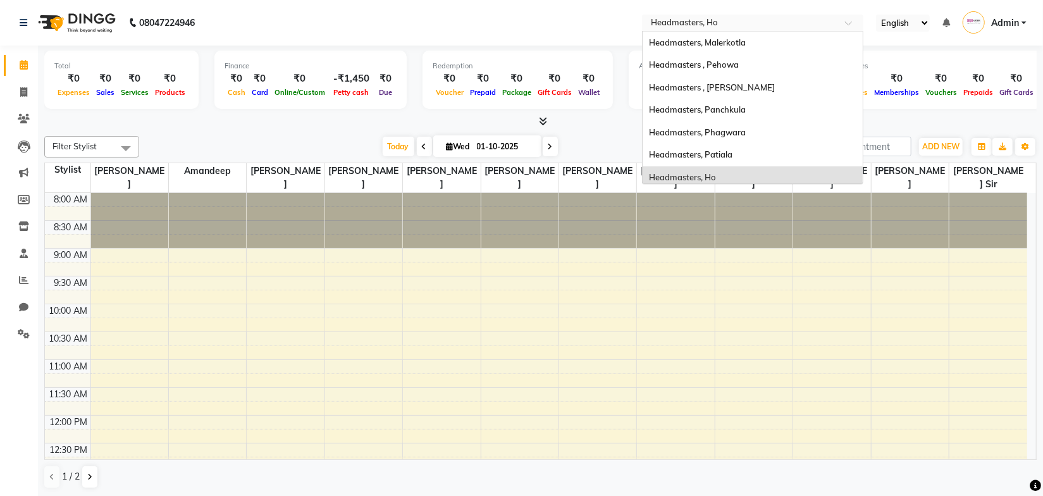
click at [707, 23] on input "text" at bounding box center [741, 24] width 184 height 13
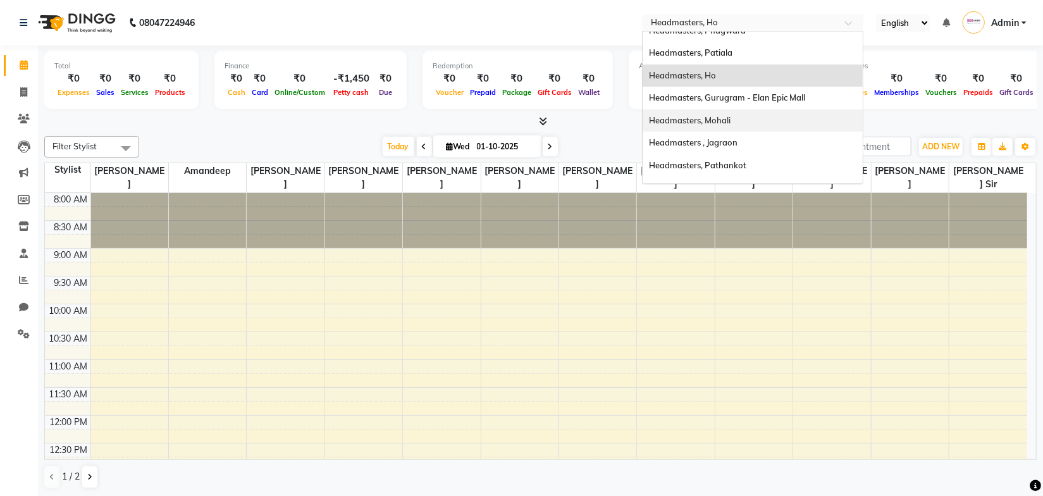
scroll to position [44, 0]
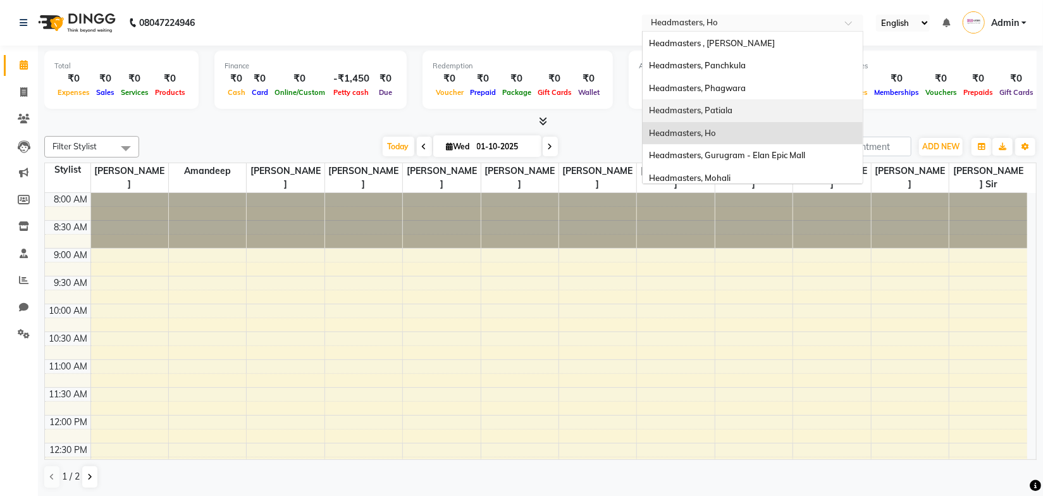
click at [739, 109] on div "Headmasters, Patiala" at bounding box center [753, 110] width 220 height 23
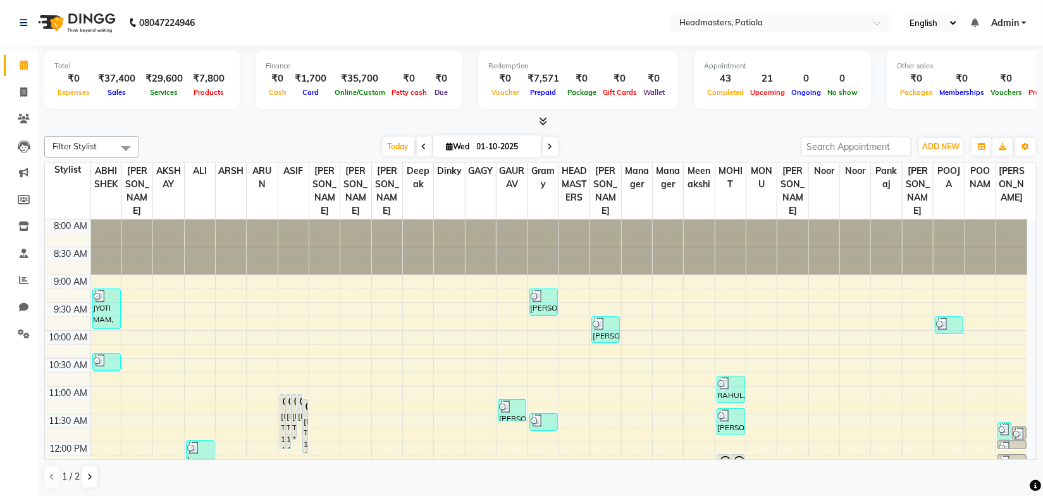
click at [280, 125] on div at bounding box center [540, 121] width 993 height 13
click at [24, 284] on icon at bounding box center [23, 279] width 9 height 9
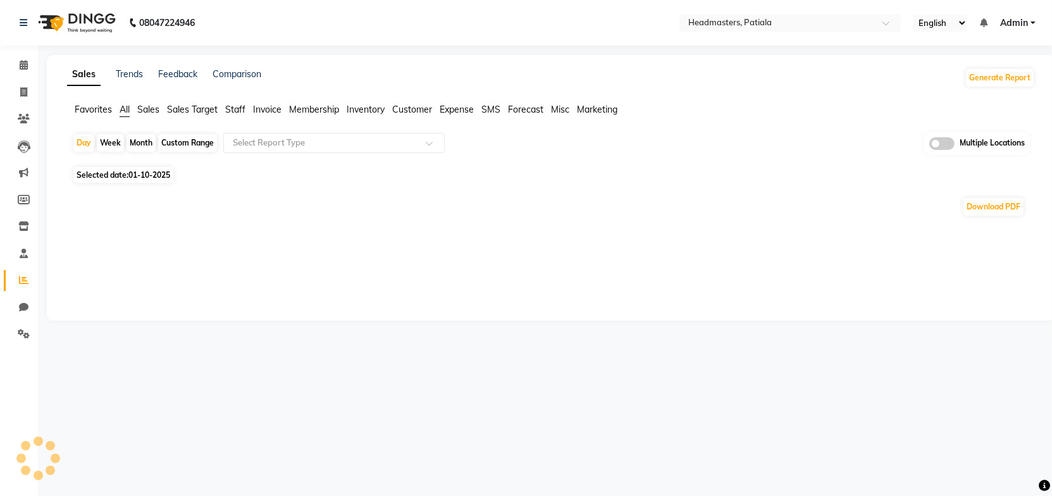
click at [239, 104] on span "Staff" at bounding box center [235, 109] width 20 height 11
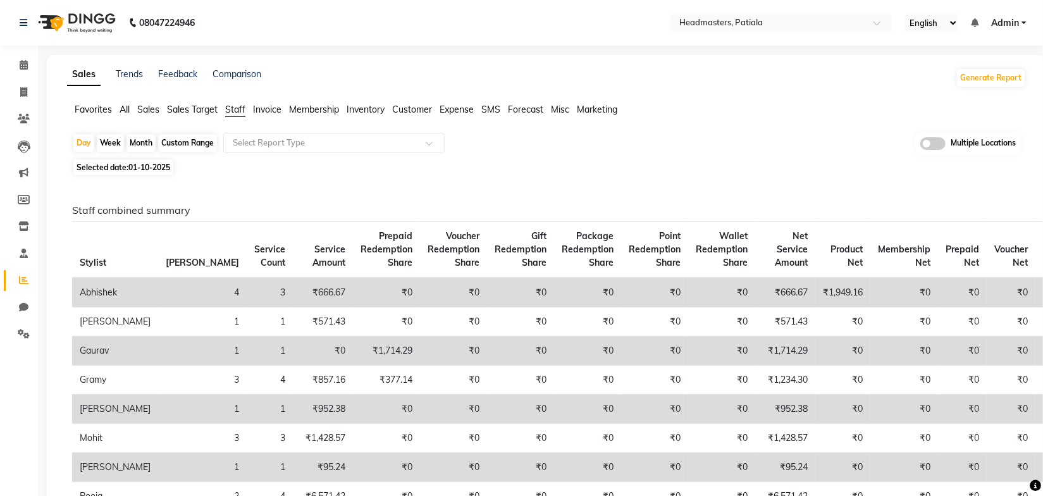
click at [149, 142] on div "Month" at bounding box center [141, 143] width 29 height 18
select select "10"
select select "2025"
click at [147, 146] on div "Month" at bounding box center [141, 143] width 29 height 18
select select "10"
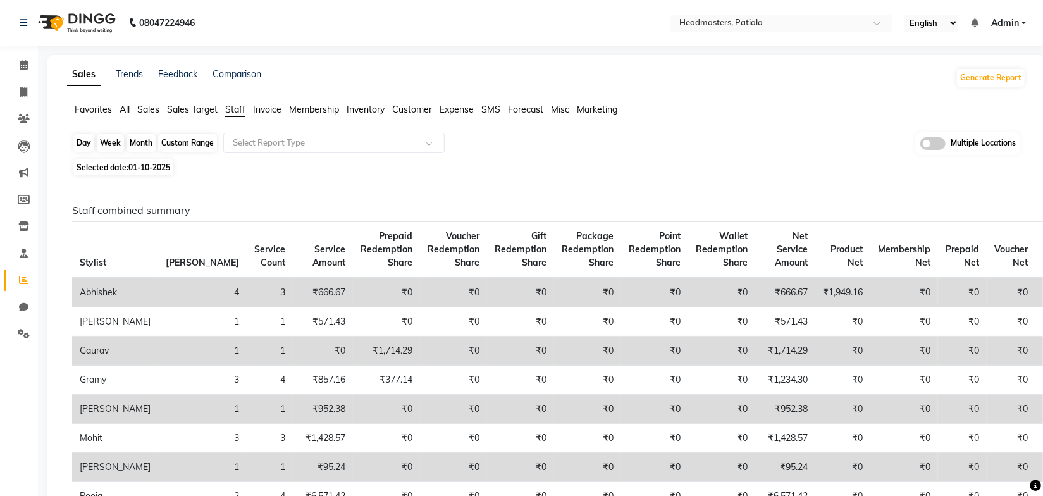
select select "2025"
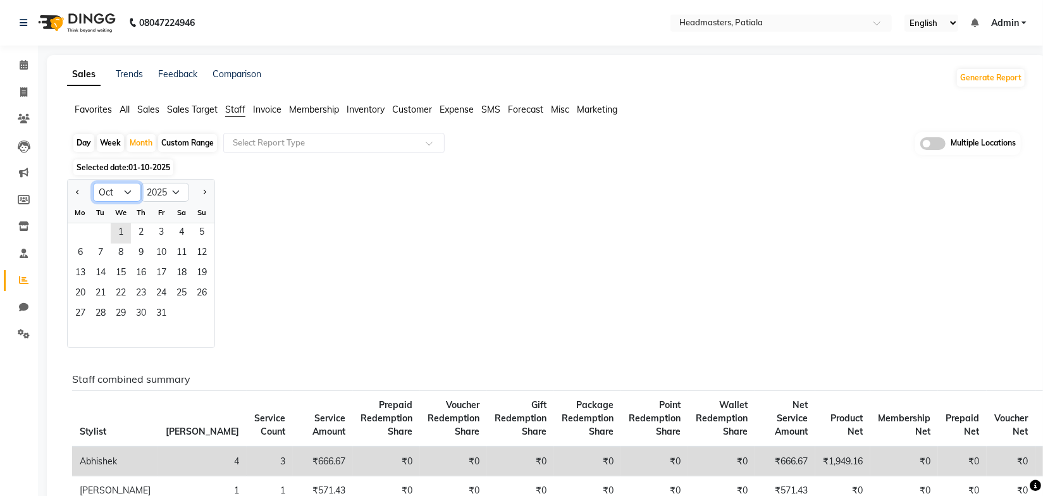
click at [127, 196] on select "Jan Feb Mar Apr May Jun Jul Aug Sep Oct Nov Dec" at bounding box center [117, 192] width 48 height 19
select select "9"
click at [93, 183] on select "Jan Feb Mar Apr May Jun Jul Aug Sep Oct Nov Dec" at bounding box center [117, 192] width 48 height 19
click at [87, 233] on span "1" at bounding box center [80, 233] width 20 height 20
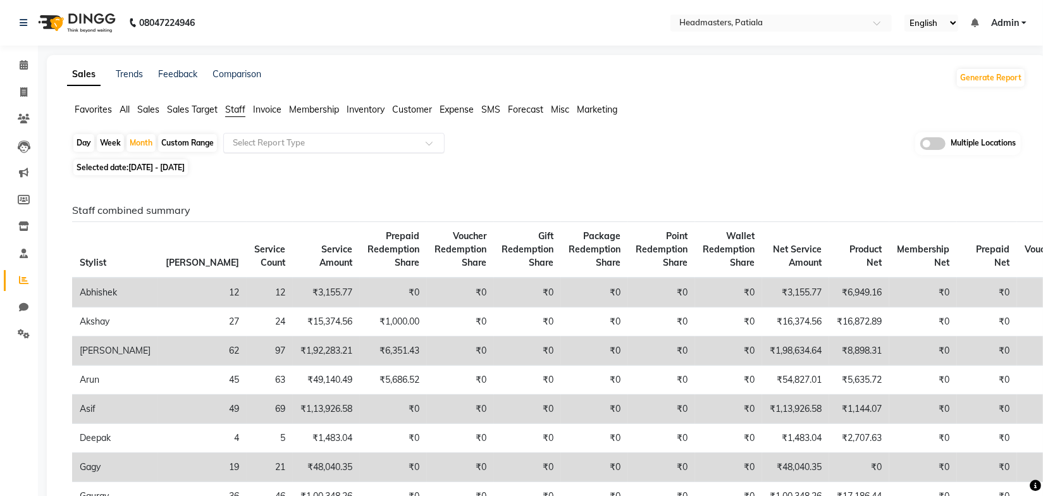
click at [435, 145] on span at bounding box center [434, 146] width 16 height 13
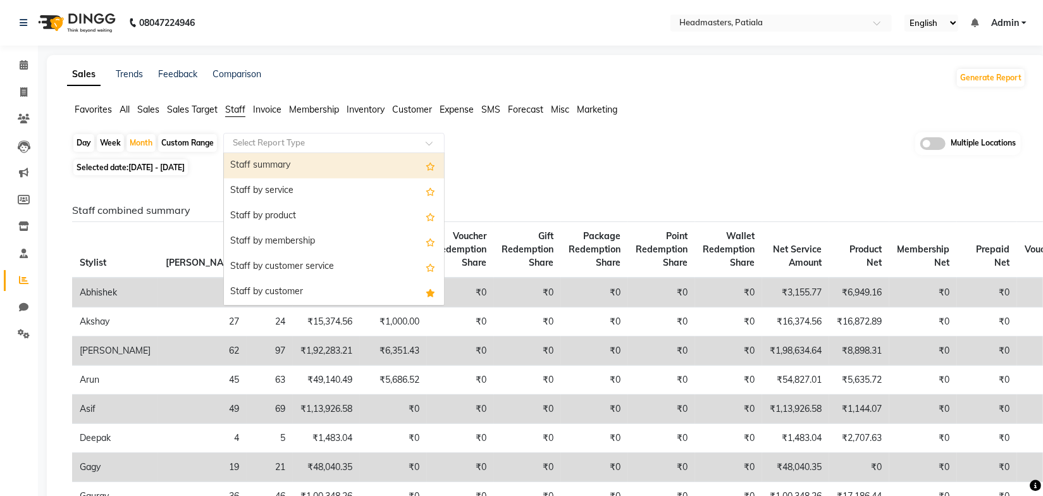
click at [289, 165] on div "Staff summary" at bounding box center [334, 165] width 220 height 25
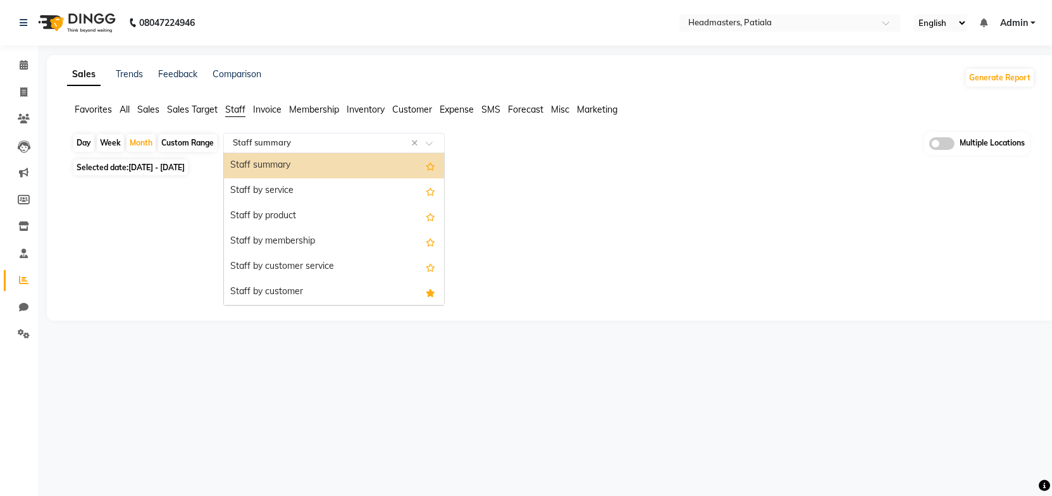
click at [337, 151] on div "Select Report Type × Staff summary ×" at bounding box center [333, 143] width 221 height 20
click at [291, 185] on div "Staff by service" at bounding box center [334, 190] width 220 height 25
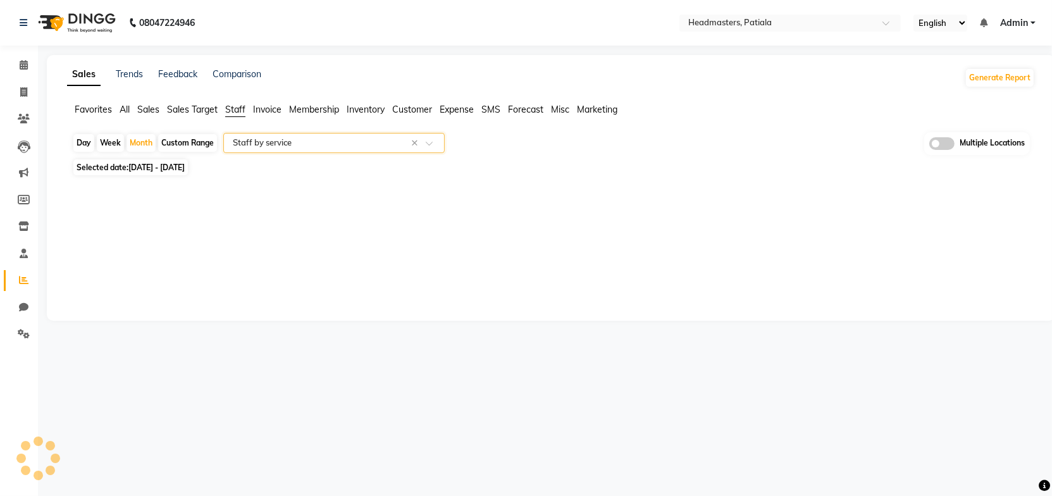
select select "full_report"
select select "csv"
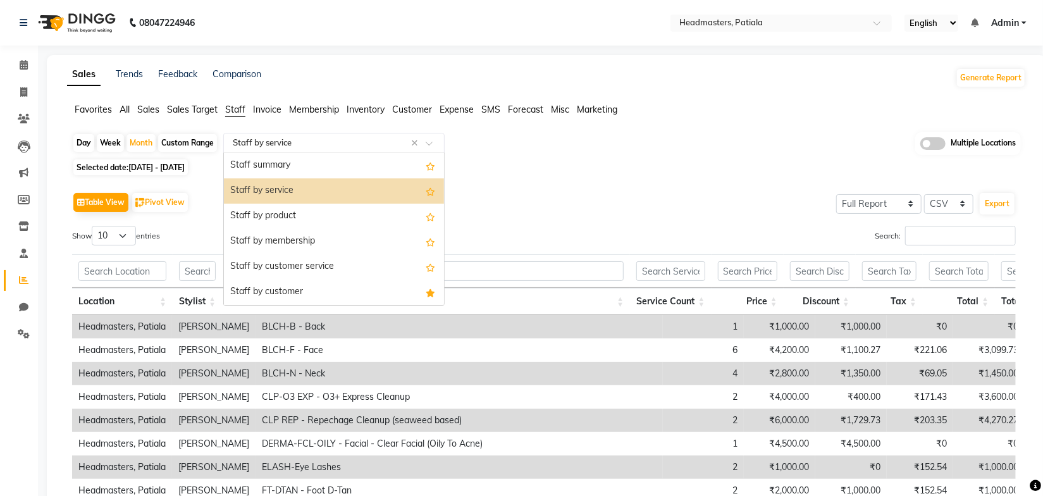
click at [308, 146] on input "text" at bounding box center [321, 143] width 182 height 13
click at [298, 163] on div "Staff summary" at bounding box center [334, 165] width 220 height 25
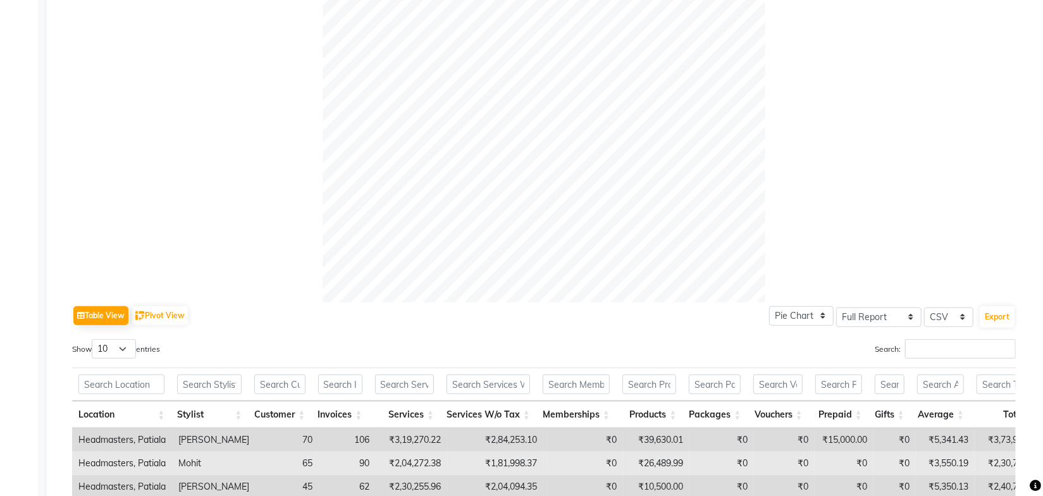
scroll to position [623, 0]
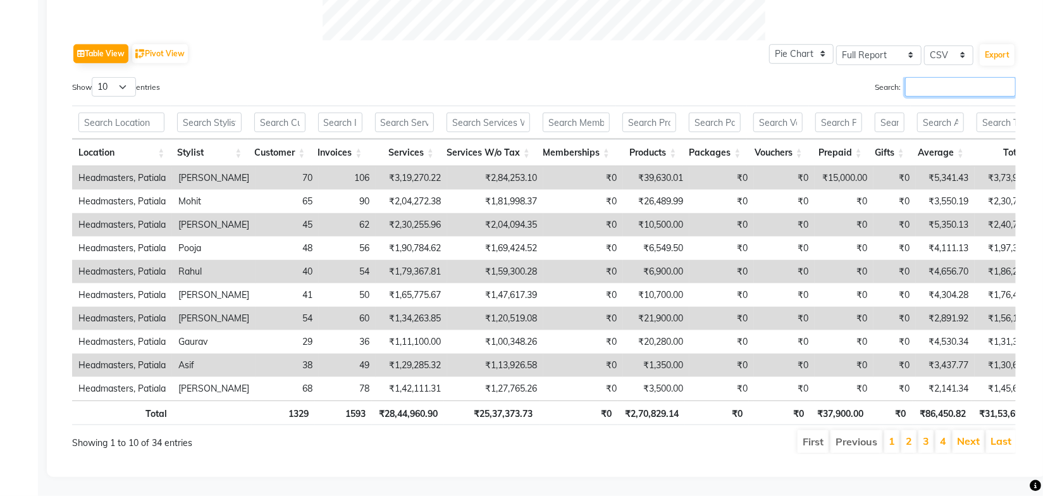
click at [930, 77] on input "Search:" at bounding box center [960, 87] width 111 height 20
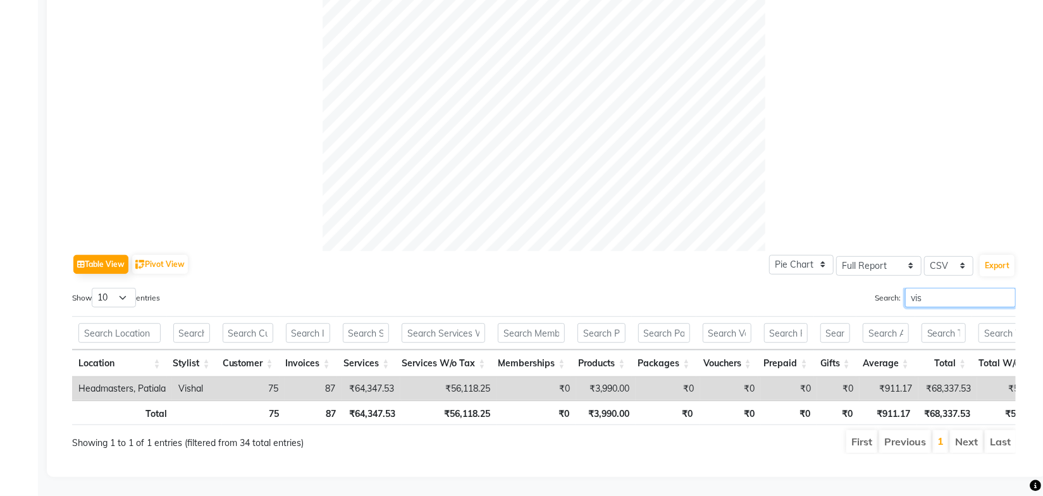
scroll to position [412, 0]
type input "visha"
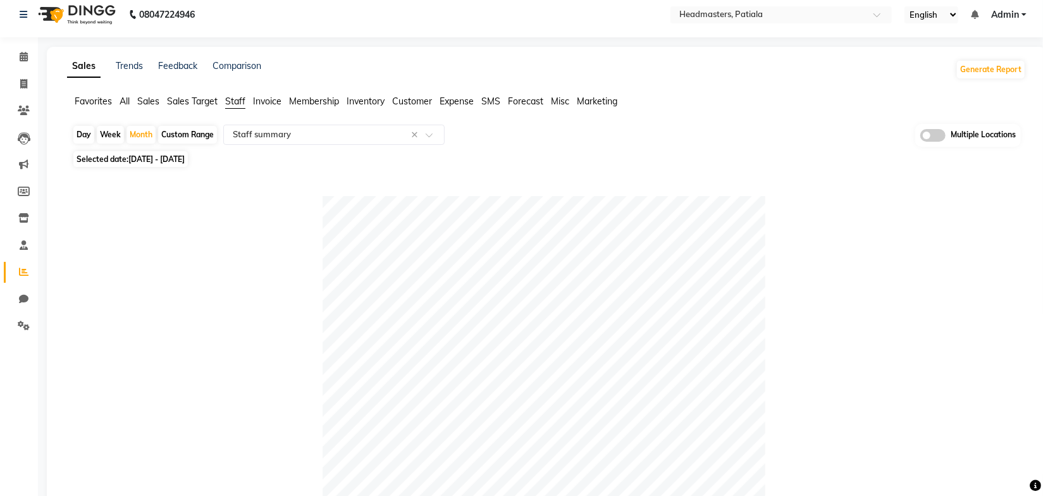
scroll to position [0, 0]
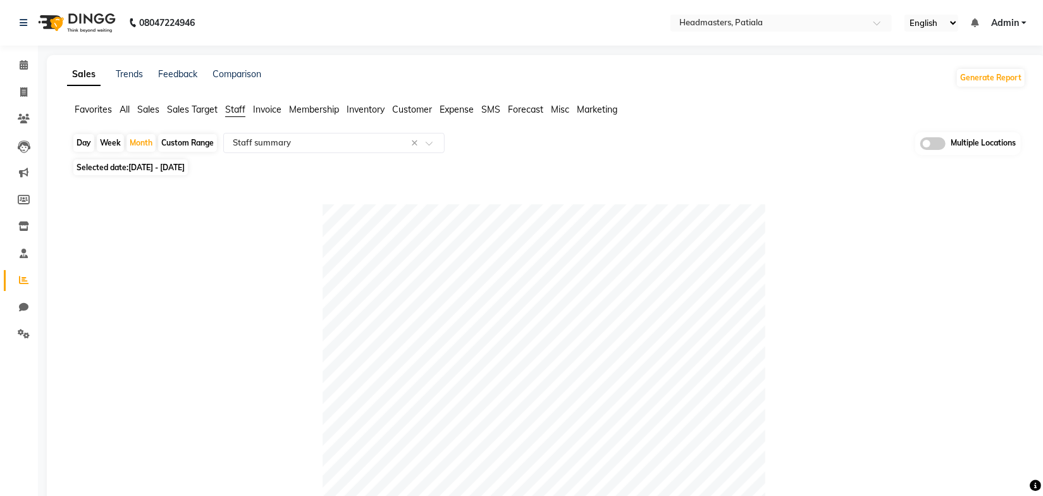
click at [563, 163] on div "Selected date: 01-09-2025 - 30-09-2025" at bounding box center [549, 167] width 954 height 13
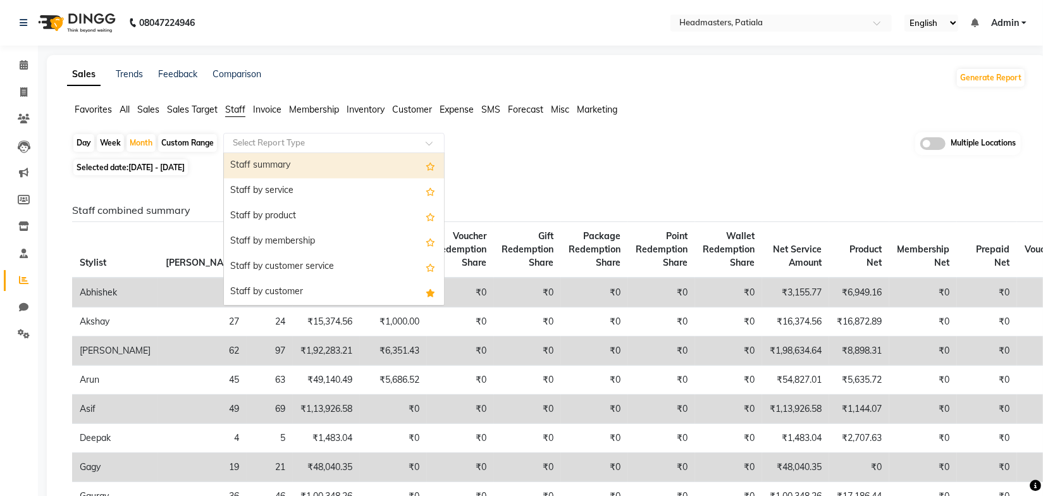
click at [434, 142] on span at bounding box center [434, 146] width 16 height 13
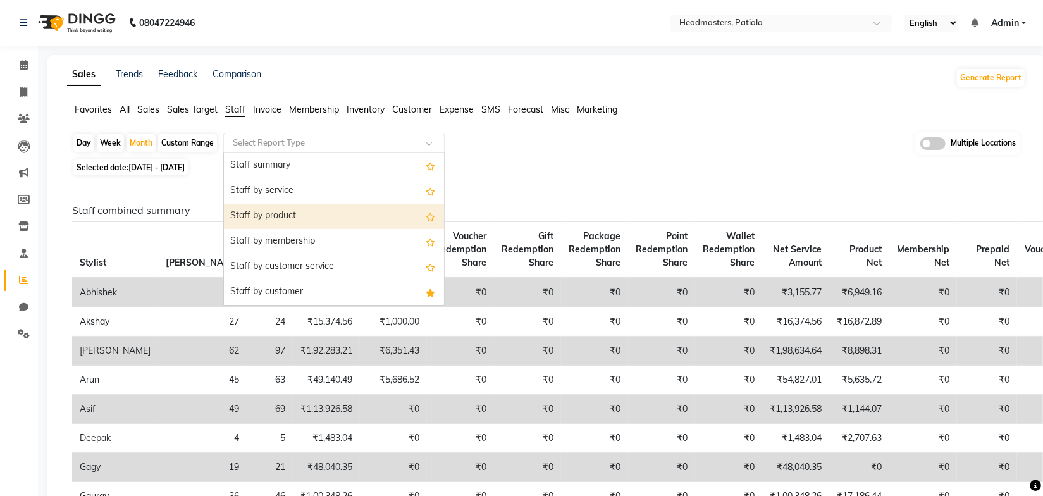
scroll to position [57, 0]
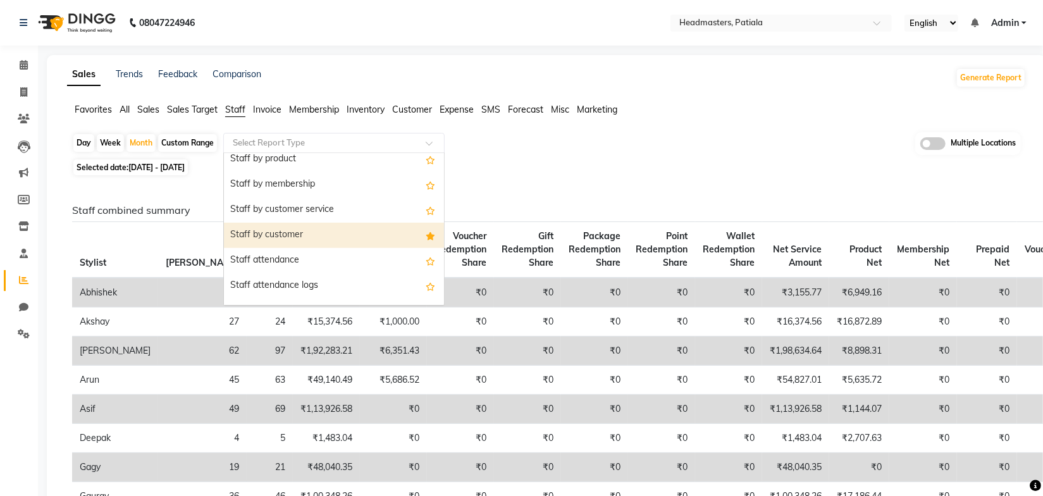
click at [326, 232] on div "Staff by customer" at bounding box center [334, 235] width 220 height 25
select select "full_report"
select select "csv"
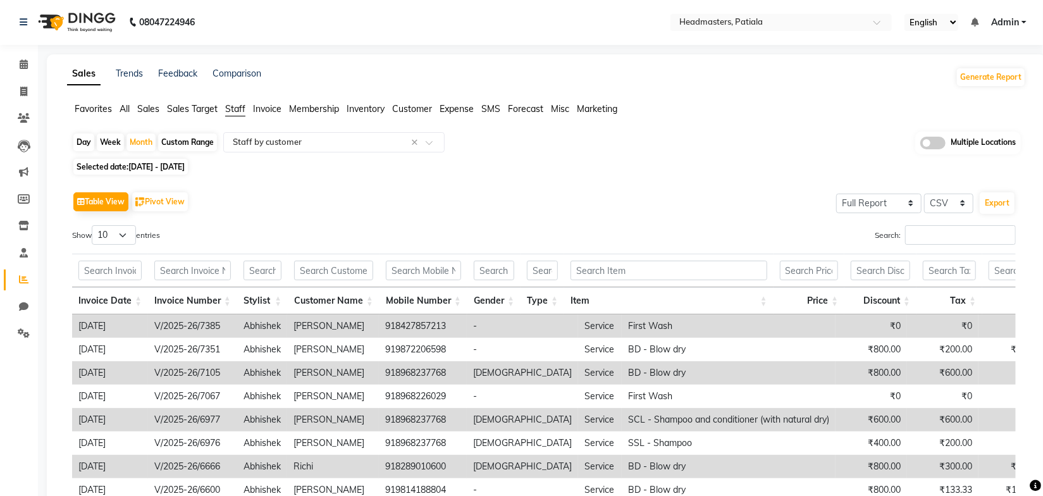
scroll to position [0, 0]
click at [997, 204] on button "Export" at bounding box center [997, 204] width 35 height 22
click at [562, 196] on div "Table View Pivot View Select Full Report Filtered Report Select CSV PDF Export" at bounding box center [544, 202] width 944 height 27
click at [360, 185] on div "Table View Pivot View Select Full Report Filtered Report Select CSV PDF Export …" at bounding box center [544, 396] width 964 height 434
click at [184, 139] on div "Custom Range" at bounding box center [187, 143] width 59 height 18
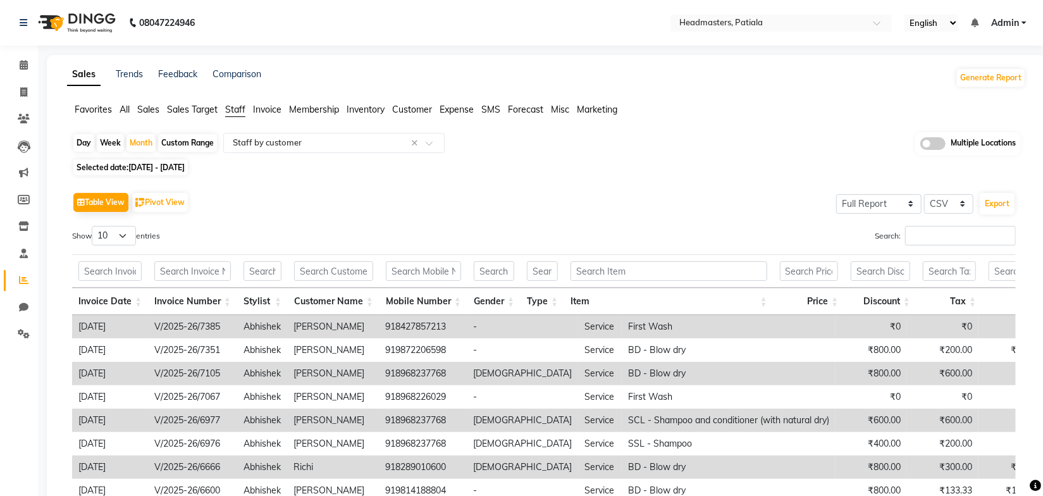
select select "9"
select select "2025"
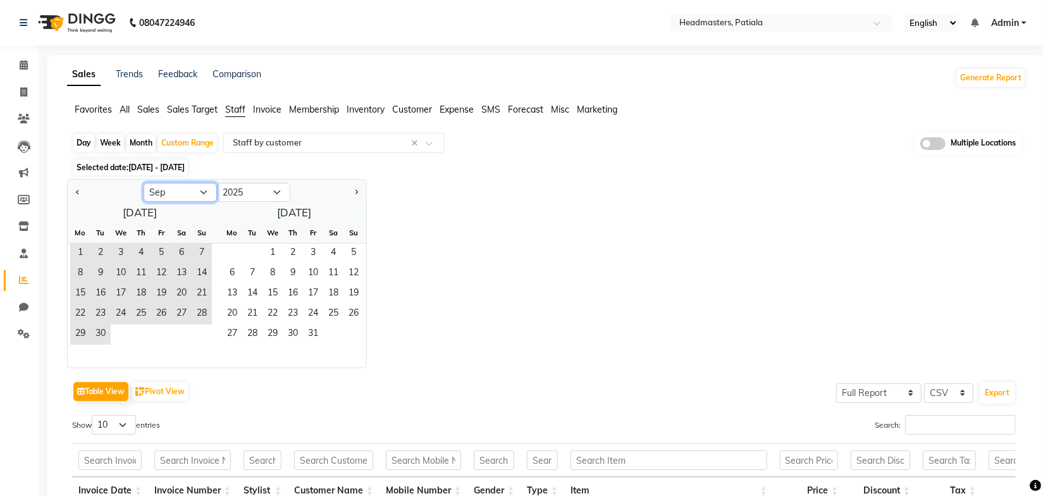
click at [174, 195] on select "Jan Feb Mar Apr May Jun Jul Aug Sep Oct Nov Dec" at bounding box center [180, 192] width 73 height 19
click at [144, 183] on select "Jan Feb Mar Apr May Jun Jul Aug Sep Oct Nov Dec" at bounding box center [180, 192] width 73 height 19
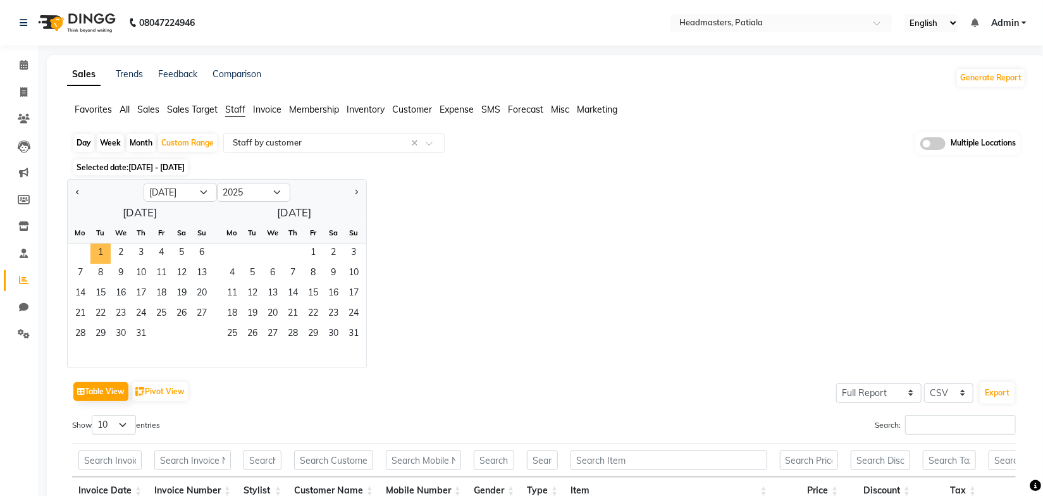
drag, startPoint x: 98, startPoint y: 249, endPoint x: 181, endPoint y: 199, distance: 96.5
click at [96, 249] on span "1" at bounding box center [100, 254] width 20 height 20
click at [189, 194] on select "Jan Feb Mar Apr May Jun Jul Aug Sep Oct Nov Dec" at bounding box center [180, 192] width 73 height 19
select select "9"
click at [144, 183] on select "Jan Feb Mar Apr May Jun Jul Aug Sep Oct Nov Dec" at bounding box center [180, 192] width 73 height 19
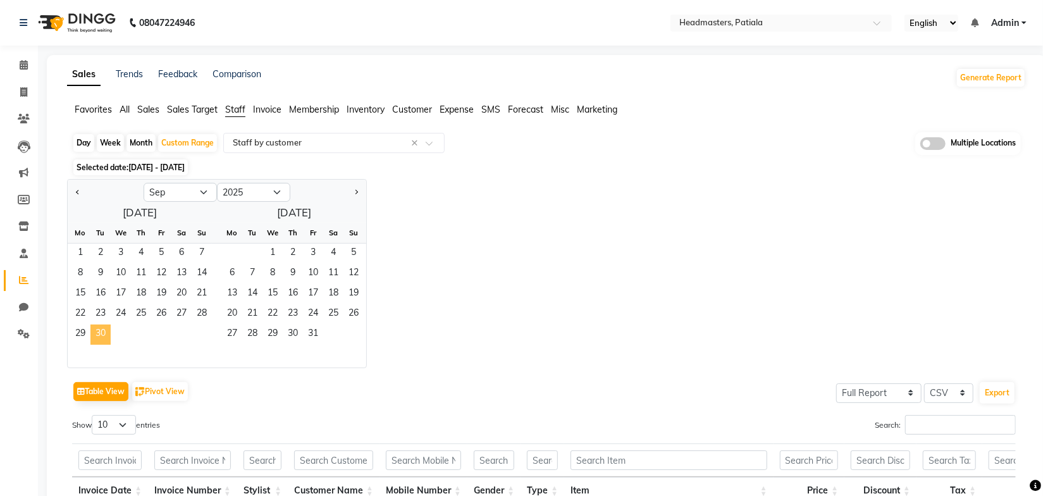
click at [108, 332] on span "30" at bounding box center [100, 335] width 20 height 20
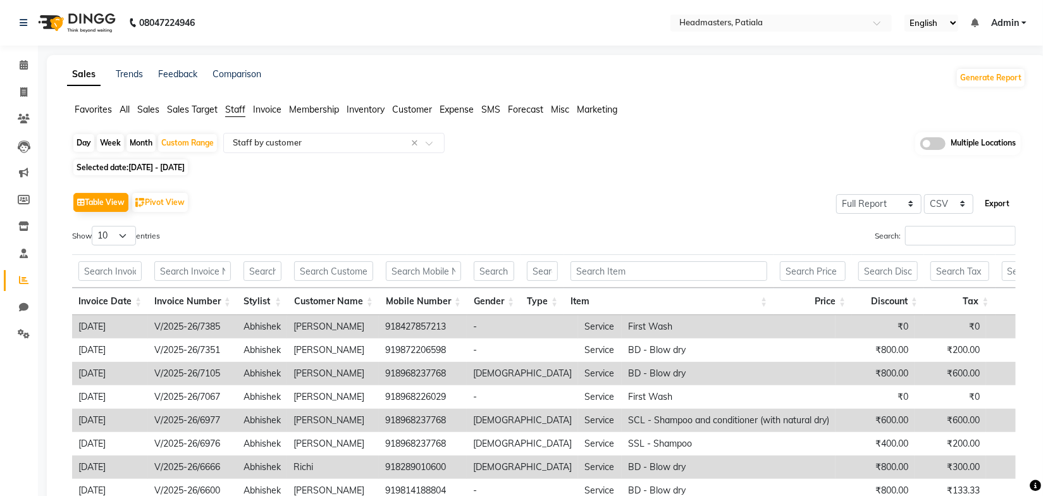
click at [998, 204] on button "Export" at bounding box center [997, 204] width 35 height 22
click at [685, 162] on div "Selected date: 01-07-2025 - 30-09-2025" at bounding box center [549, 167] width 954 height 13
click at [23, 306] on icon at bounding box center [23, 306] width 9 height 9
select select "100"
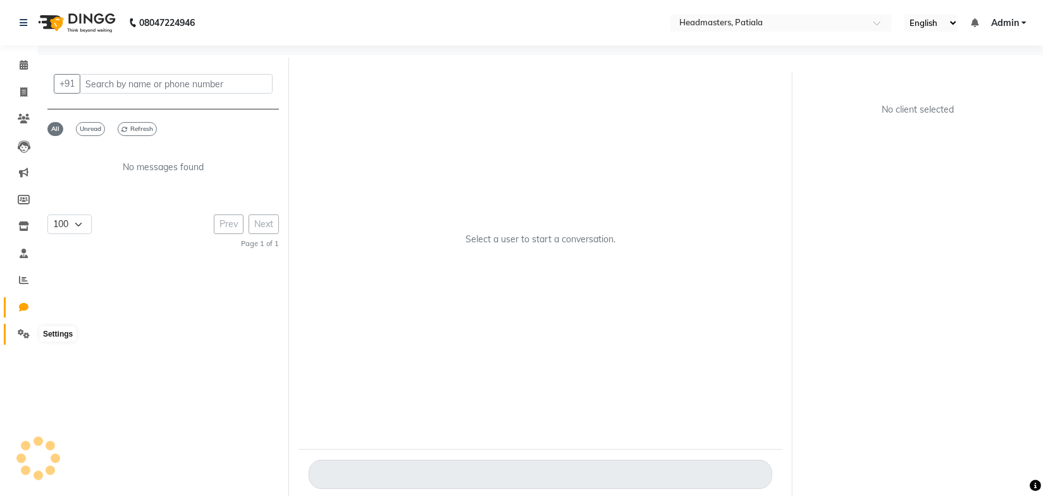
click at [23, 332] on icon at bounding box center [24, 333] width 12 height 9
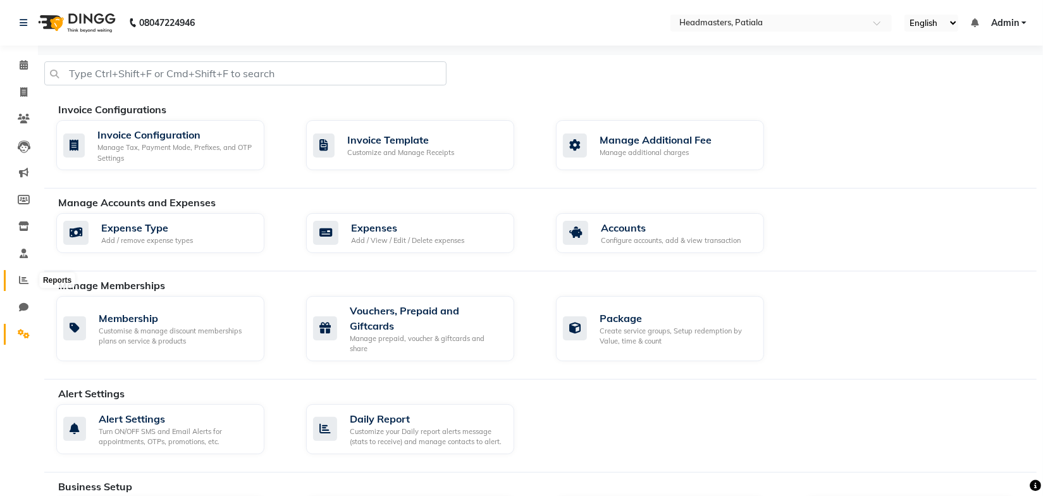
click at [26, 281] on icon at bounding box center [23, 279] width 9 height 9
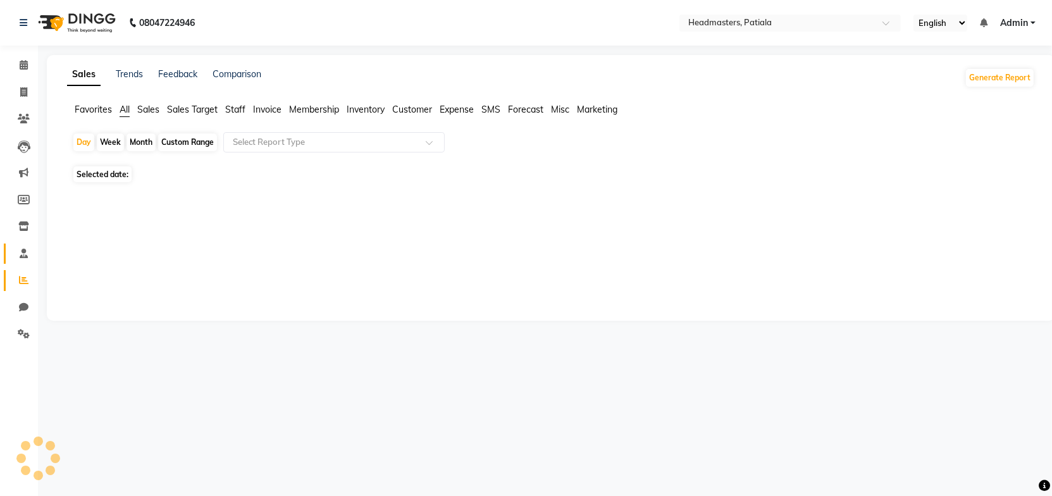
click at [27, 244] on link "Staff" at bounding box center [19, 254] width 30 height 21
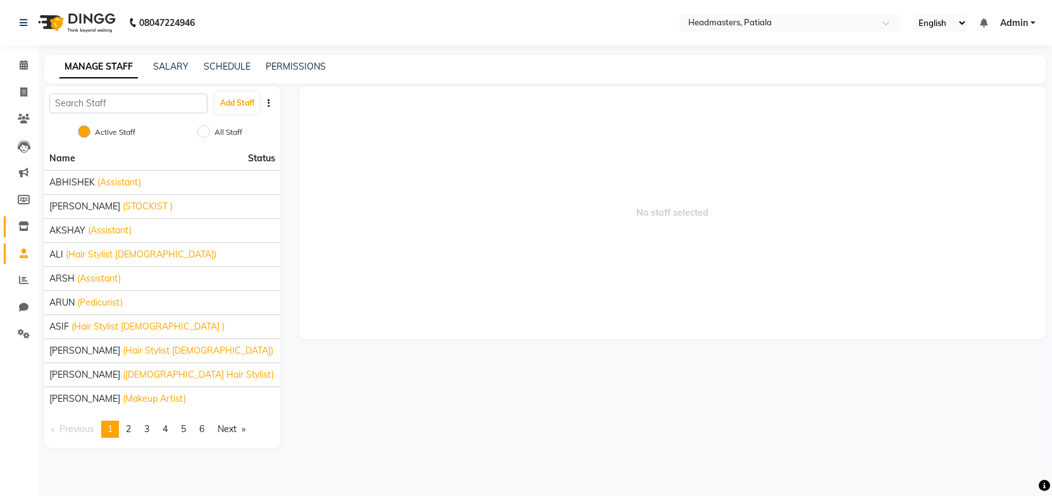
click at [21, 218] on link "Inventory" at bounding box center [19, 226] width 30 height 21
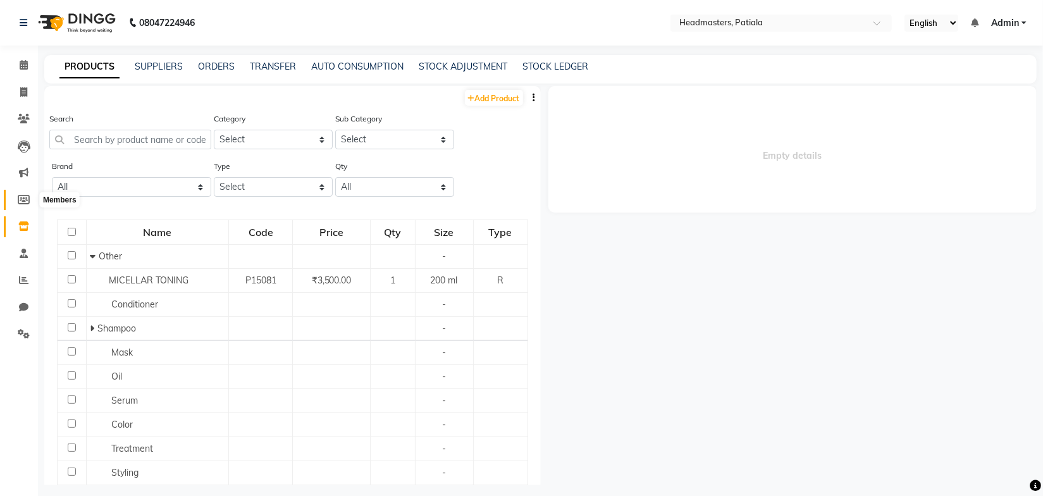
click at [18, 193] on span at bounding box center [24, 200] width 22 height 15
select select
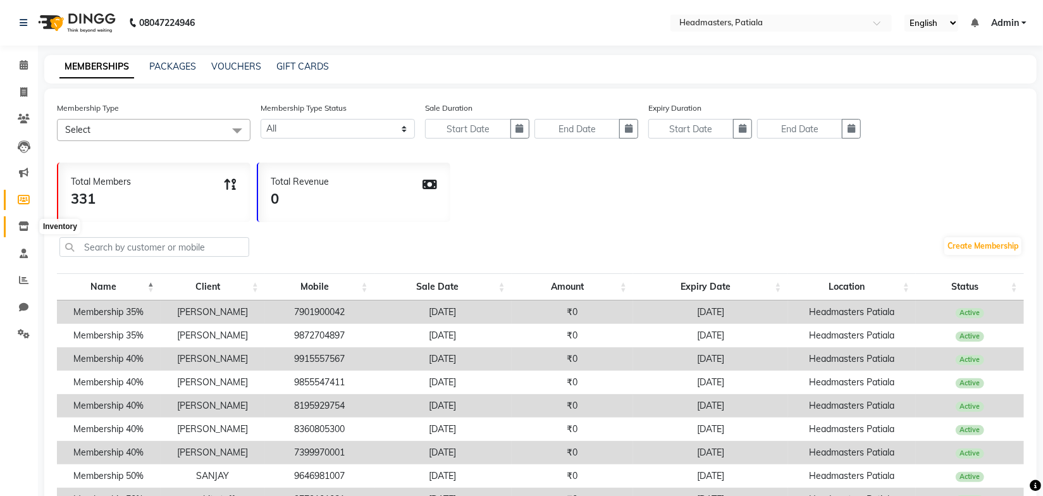
click at [26, 223] on icon at bounding box center [23, 225] width 11 height 9
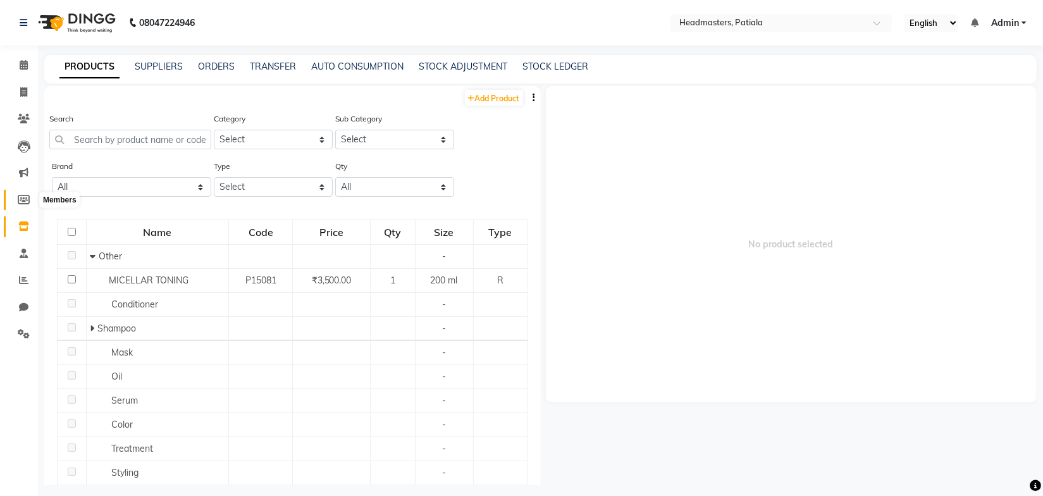
click at [28, 198] on icon at bounding box center [24, 199] width 12 height 9
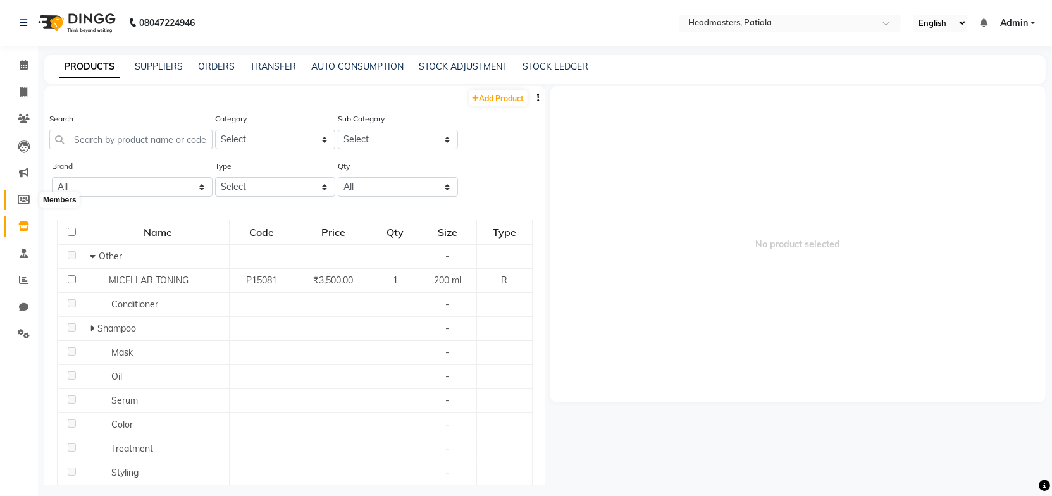
select select
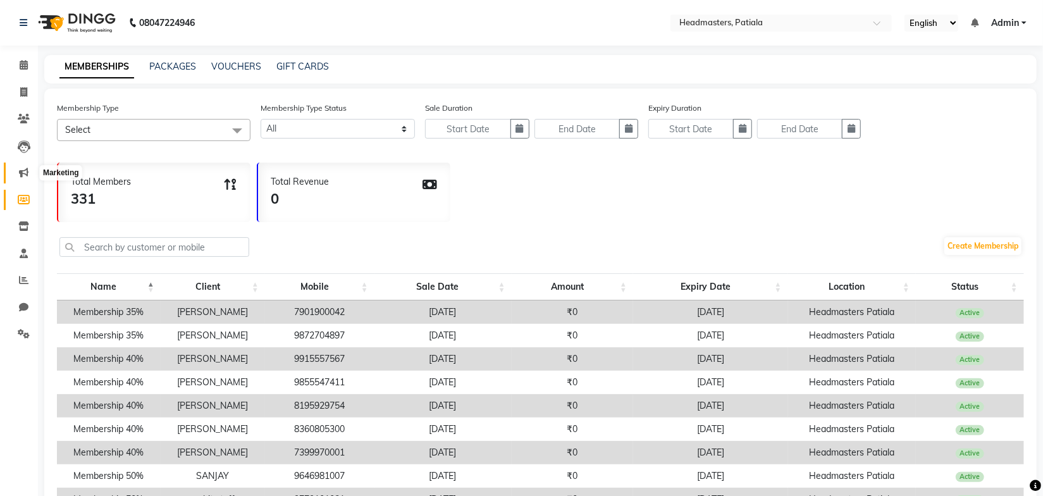
click at [28, 174] on span at bounding box center [24, 173] width 22 height 15
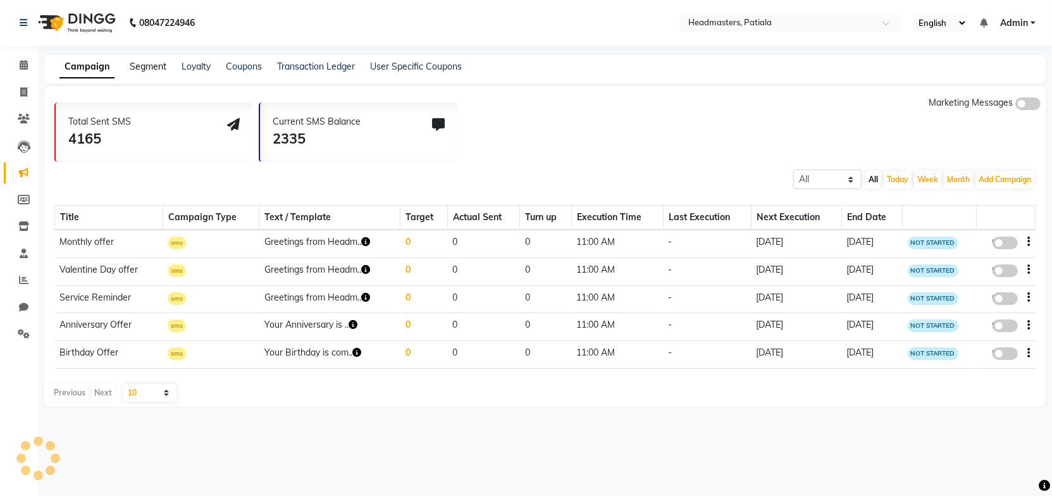
click at [150, 68] on link "Segment" at bounding box center [148, 66] width 37 height 11
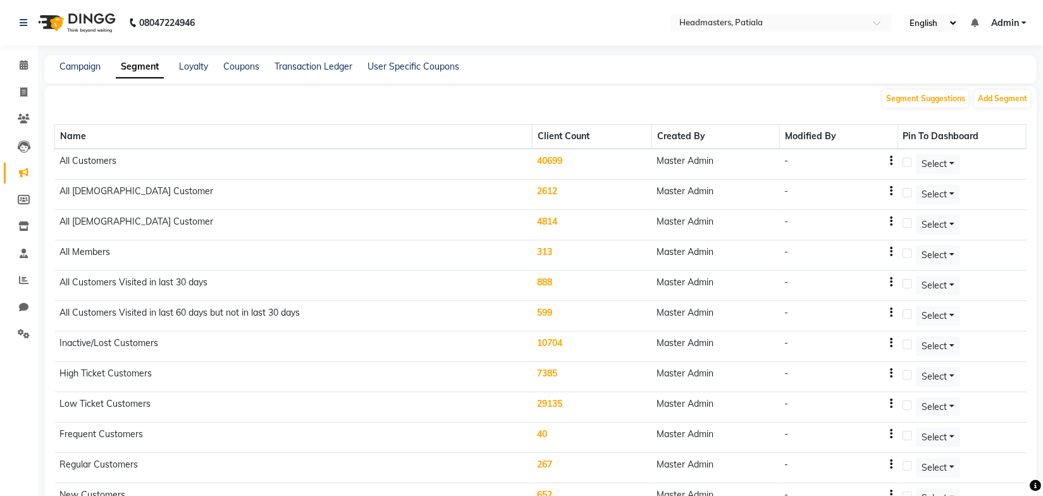
click at [893, 373] on icon "button" at bounding box center [891, 373] width 3 height 1
click at [763, 373] on td "Master Admin" at bounding box center [716, 377] width 128 height 30
click at [559, 371] on td "7385" at bounding box center [593, 377] width 120 height 30
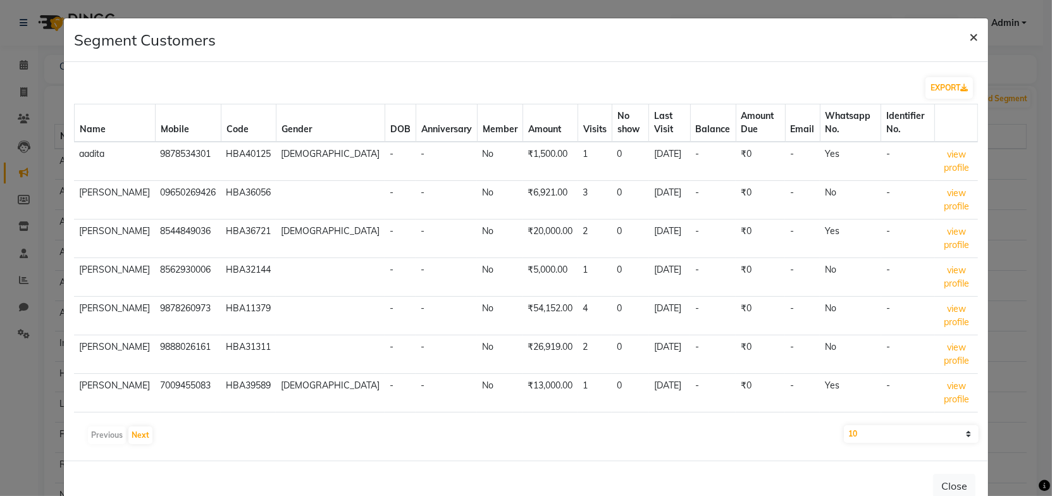
click at [969, 36] on span "×" at bounding box center [973, 36] width 9 height 19
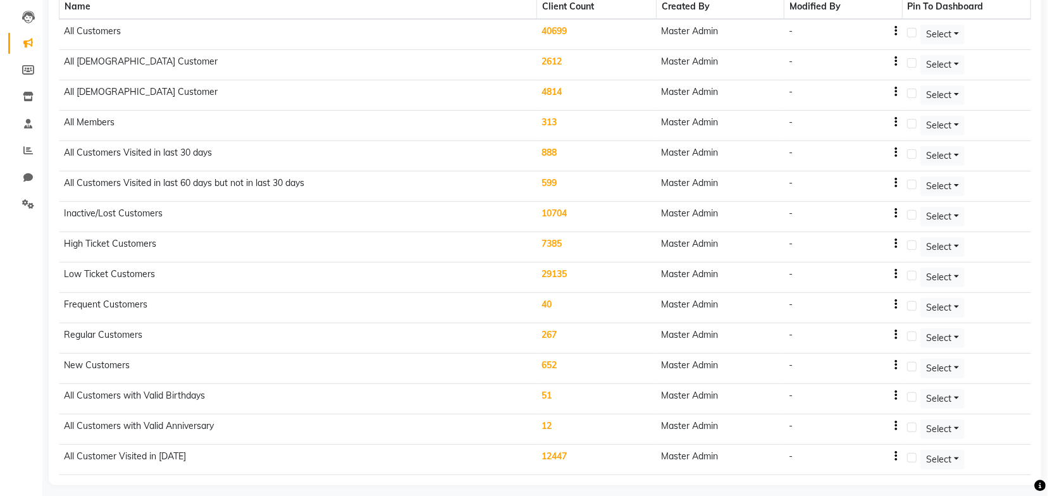
scroll to position [133, 0]
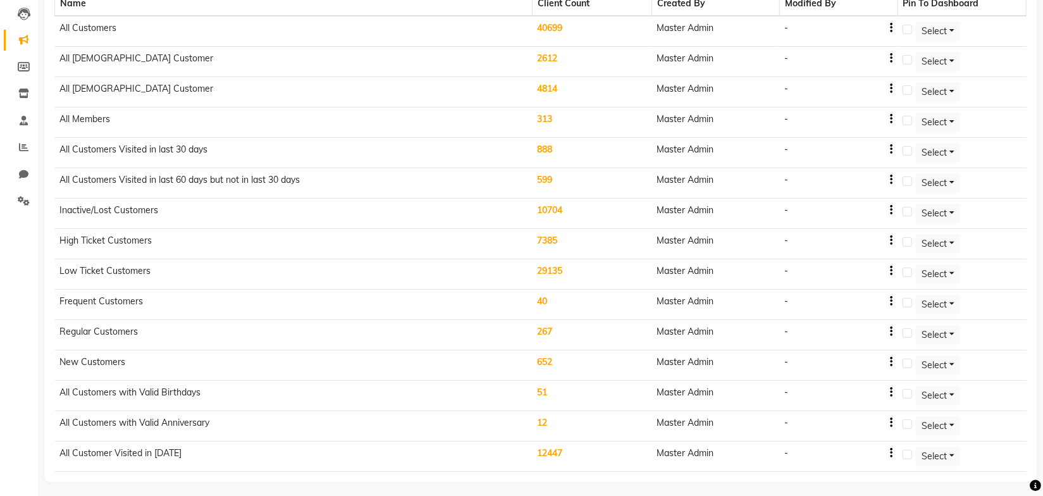
click at [546, 296] on td "40" at bounding box center [593, 305] width 120 height 30
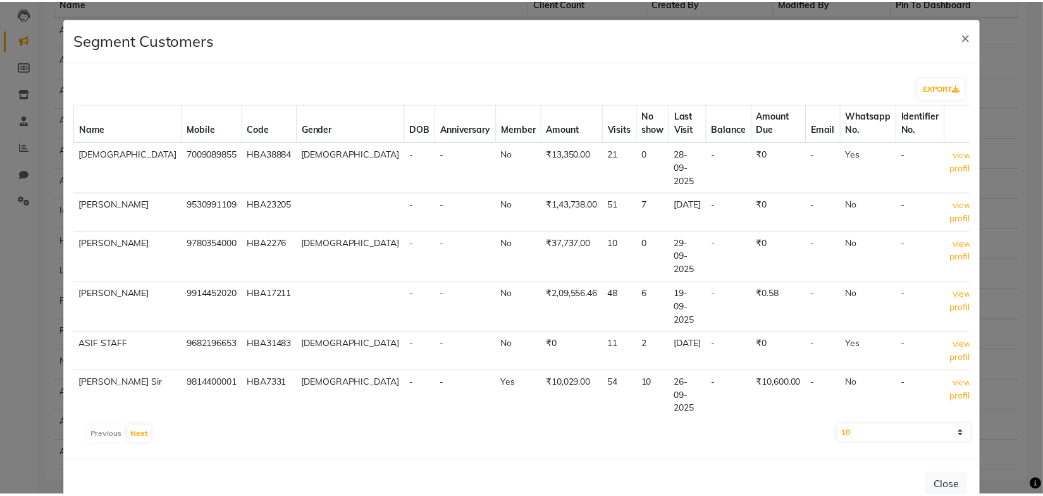
scroll to position [0, 0]
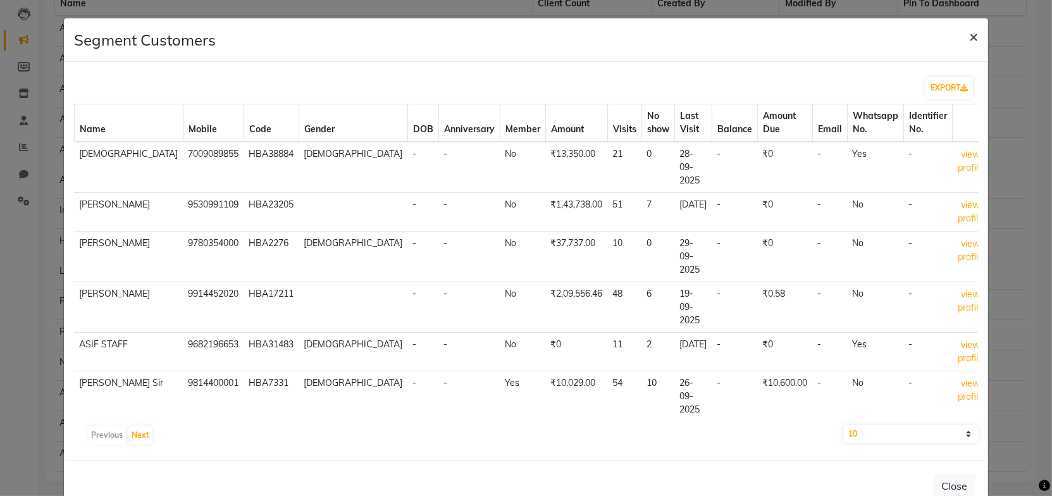
click at [969, 36] on span "×" at bounding box center [973, 36] width 9 height 19
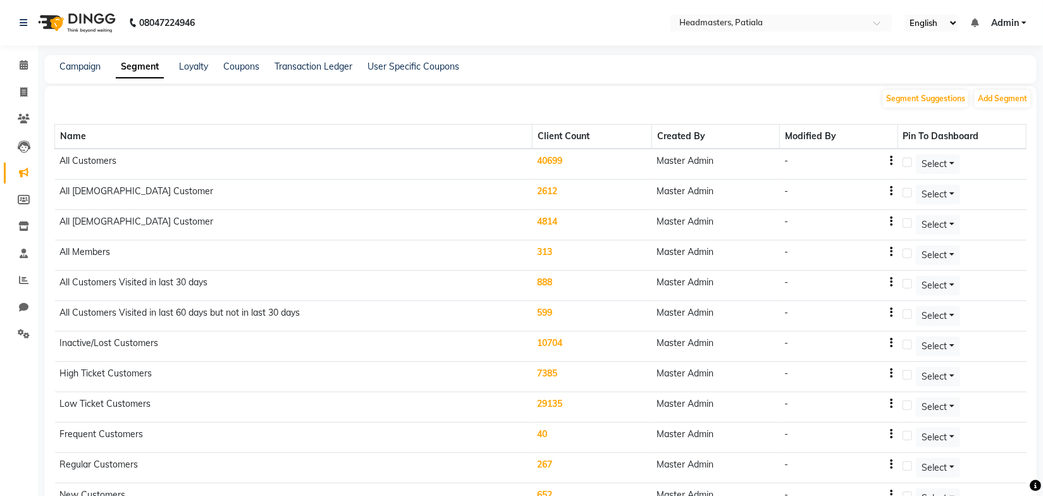
click at [549, 163] on td "40699" at bounding box center [593, 164] width 120 height 31
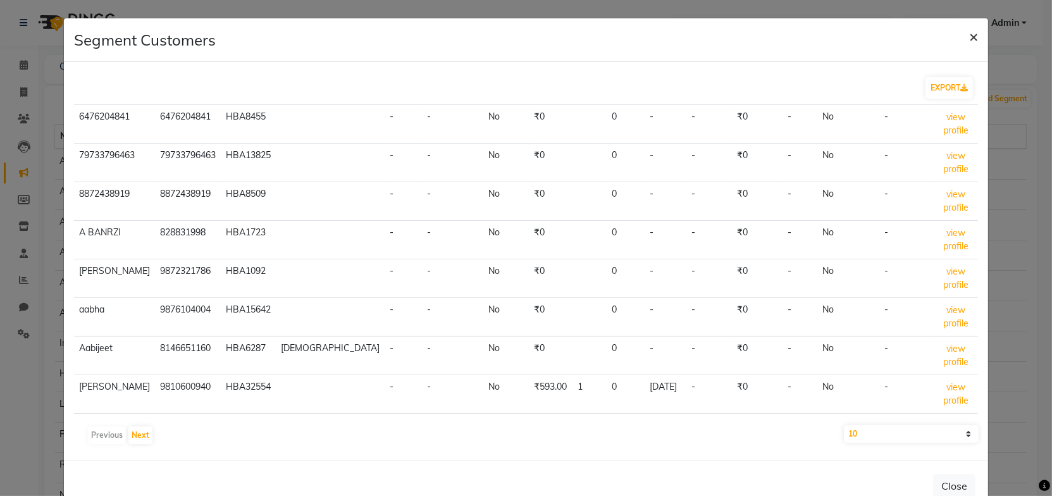
click at [969, 39] on span "×" at bounding box center [973, 36] width 9 height 19
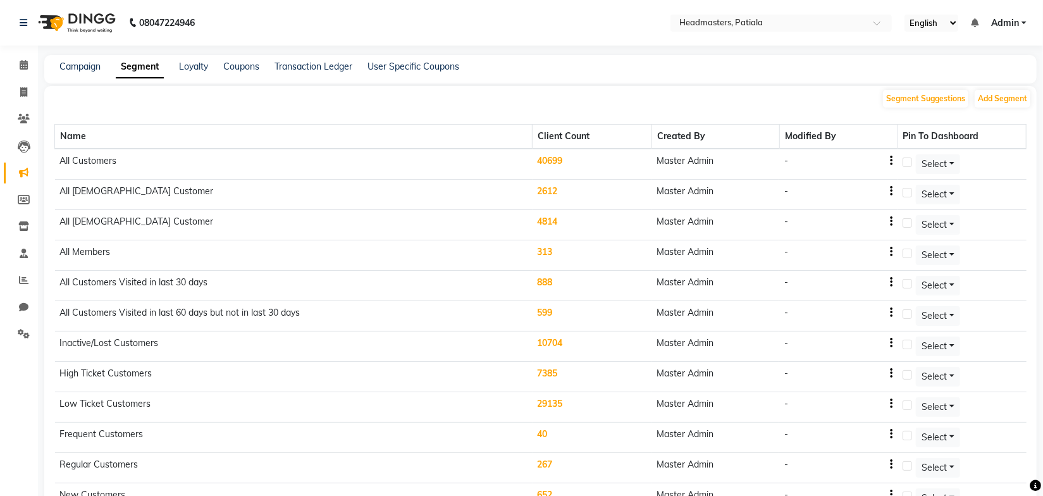
click at [298, 122] on div "Name Client Count Created By Modified By Pin To Dashboard All Customers 40699 M…" at bounding box center [540, 362] width 973 height 506
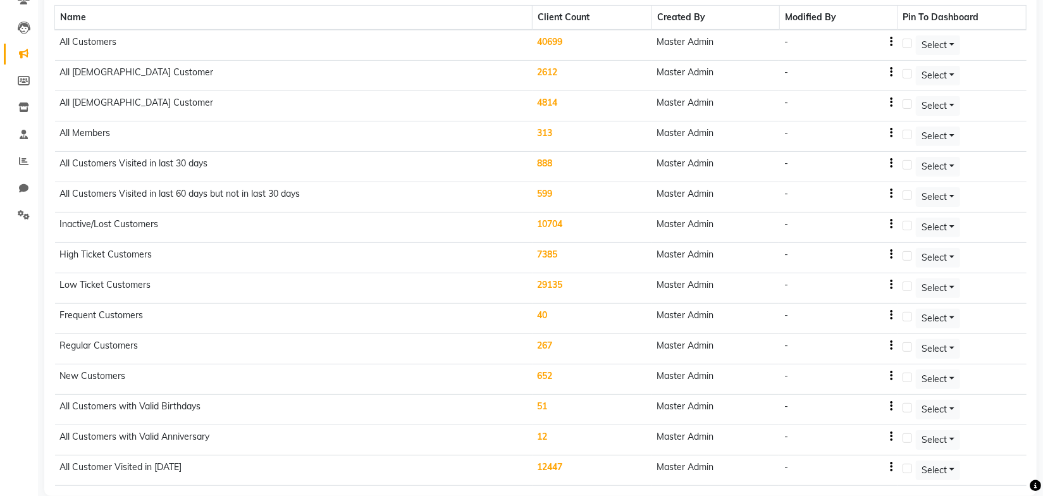
scroll to position [133, 0]
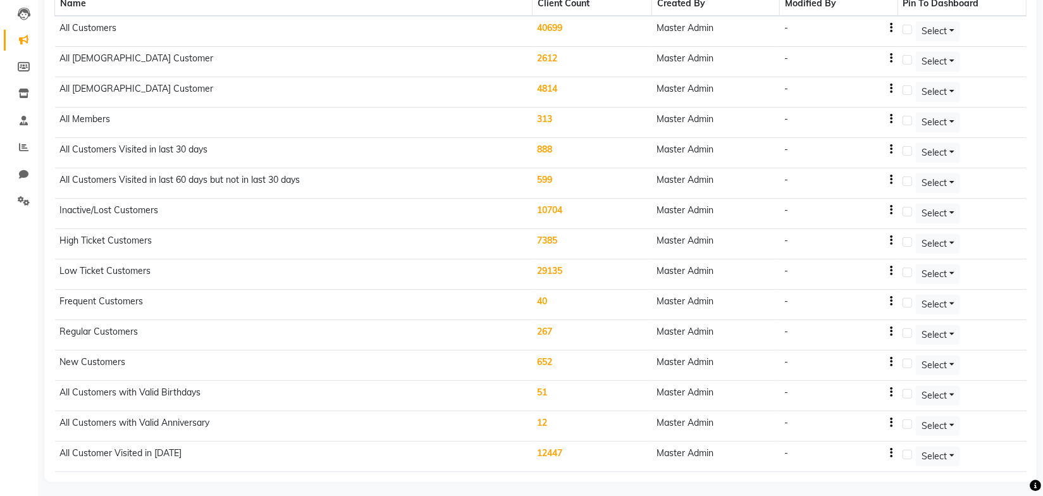
click at [149, 326] on td "Regular Customers" at bounding box center [294, 335] width 478 height 30
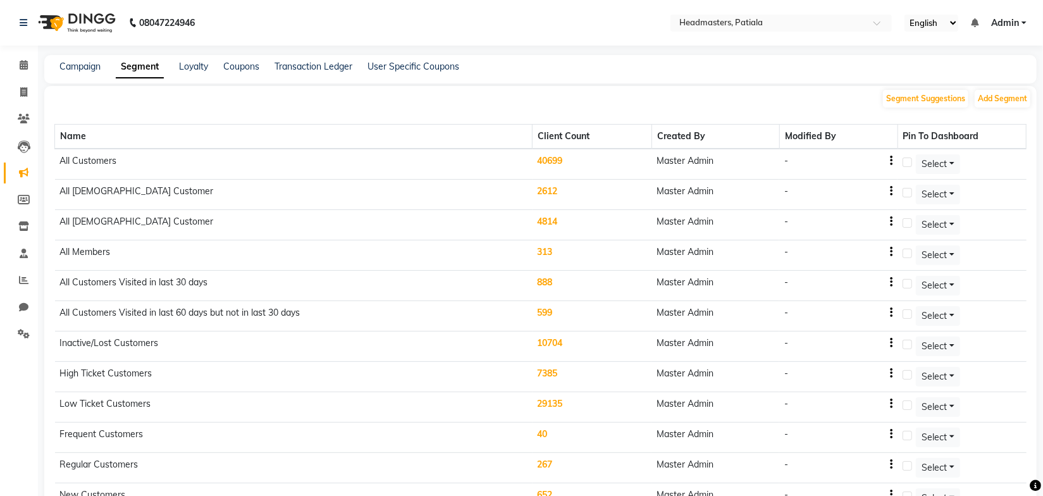
scroll to position [0, 0]
click at [654, 65] on div "Campaign Segment Loyalty Coupons Transaction Ledger User Specific Coupons" at bounding box center [533, 66] width 978 height 13
click at [763, 24] on input "text" at bounding box center [769, 24] width 184 height 13
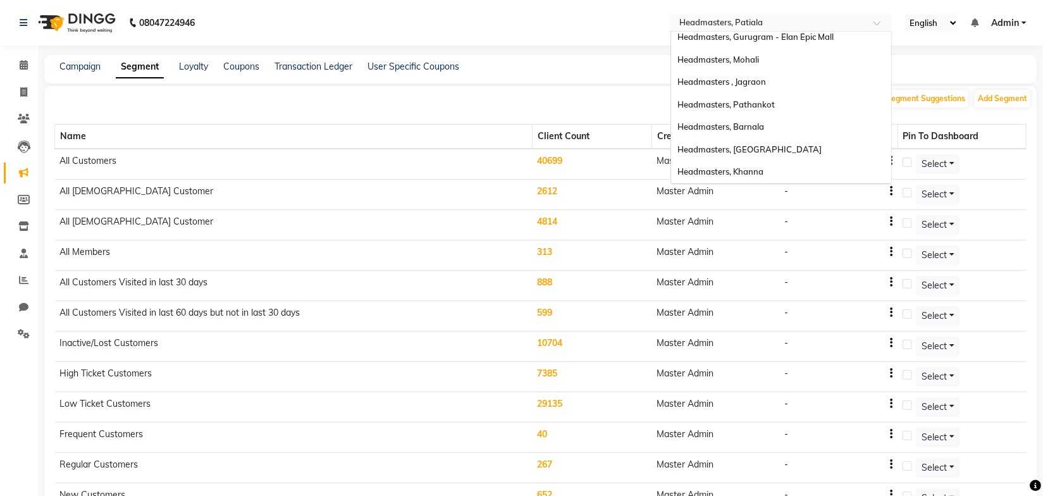
scroll to position [172, 0]
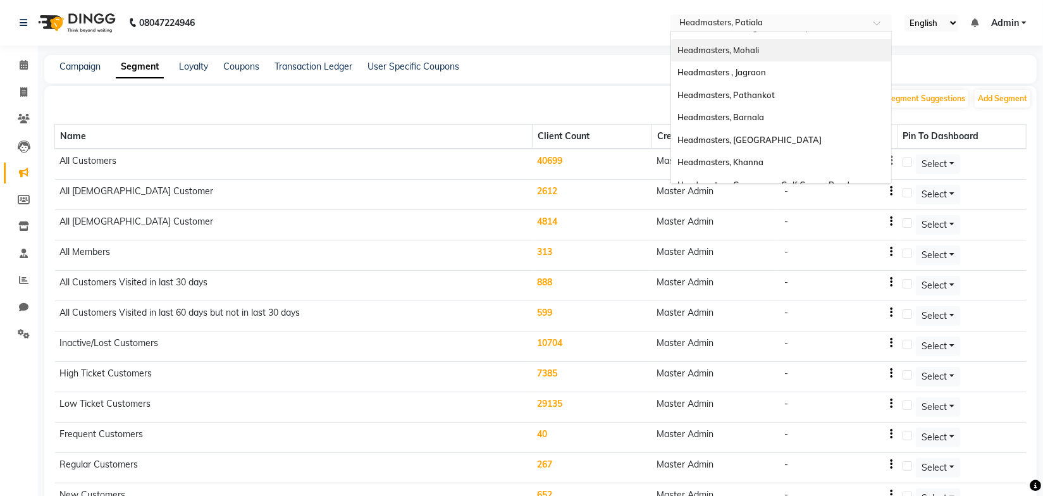
click at [759, 46] on span "Headmasters, Mohali" at bounding box center [719, 50] width 82 height 10
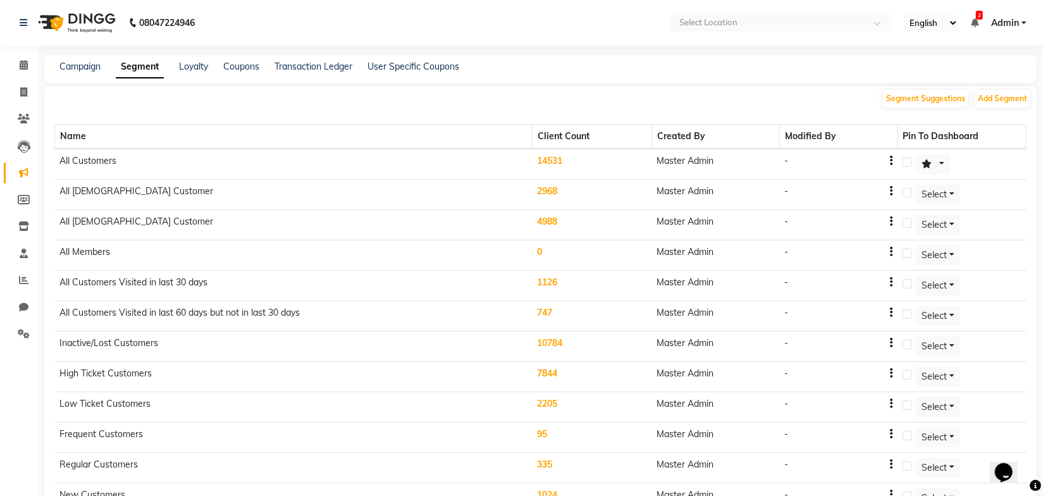
click at [347, 114] on div "Name Client Count Created By Modified By Pin To Dashboard All Customers 14531 M…" at bounding box center [540, 362] width 973 height 506
click at [24, 90] on icon at bounding box center [23, 91] width 7 height 9
select select "service"
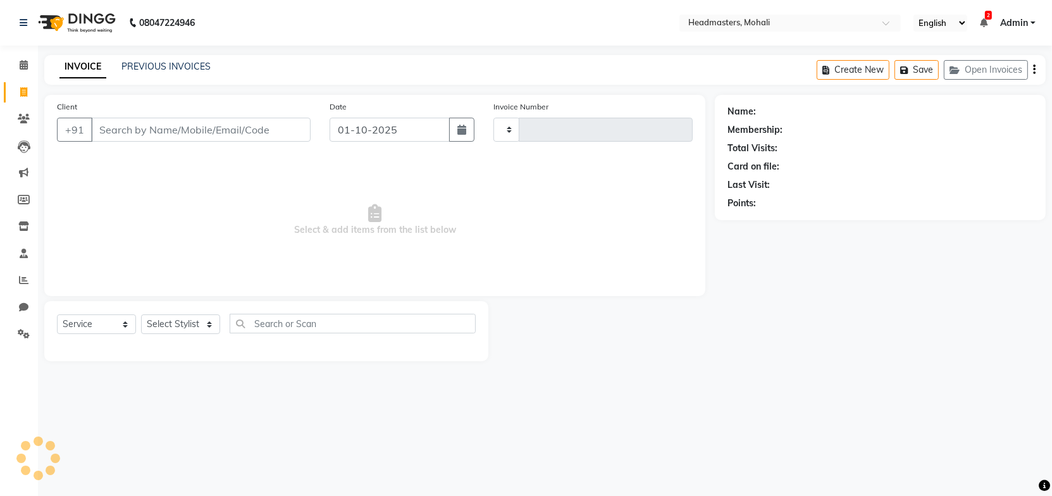
type input "10277"
select select "6604"
click at [151, 58] on div "INVOICE PREVIOUS INVOICES Create New Save Open Invoices" at bounding box center [545, 70] width 1002 height 30
click at [162, 66] on link "PREVIOUS INVOICES" at bounding box center [165, 66] width 89 height 11
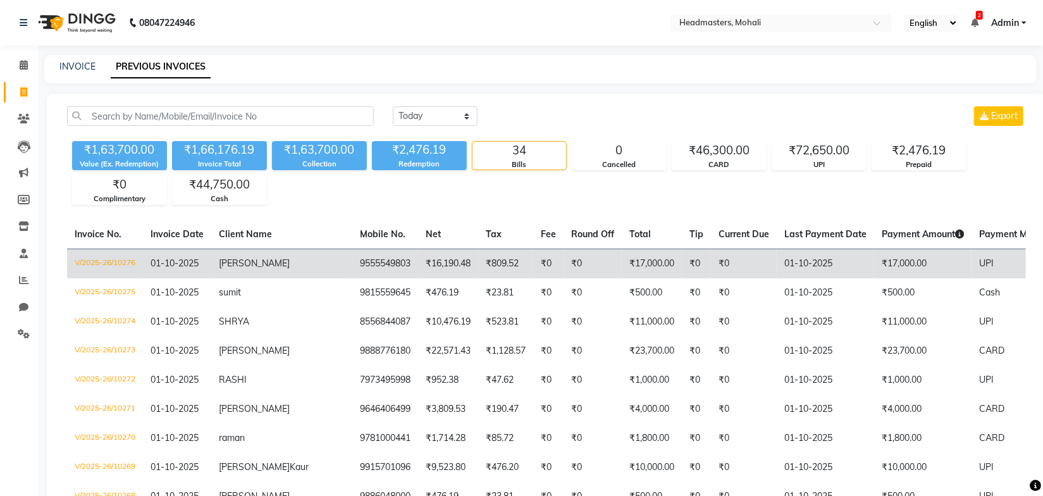
click at [352, 269] on td "9555549803" at bounding box center [385, 264] width 66 height 30
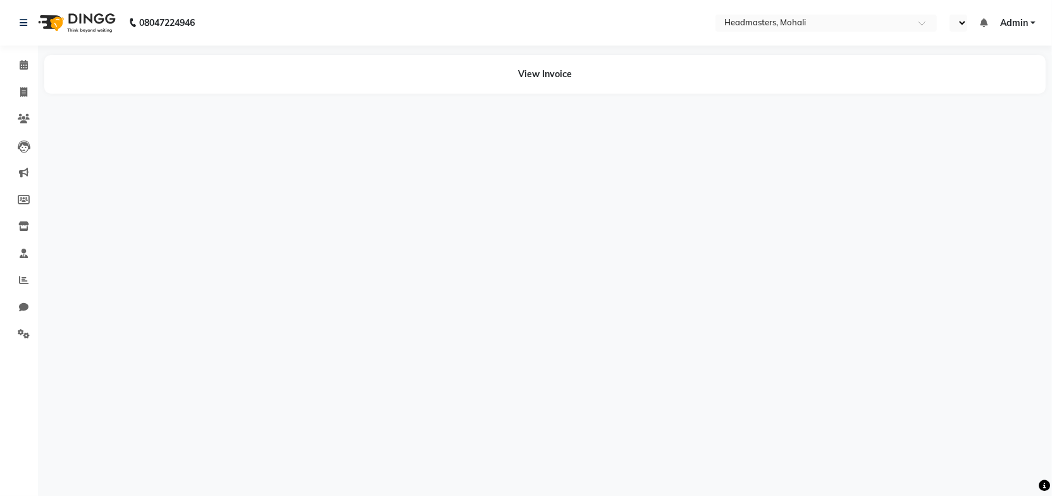
select select "en"
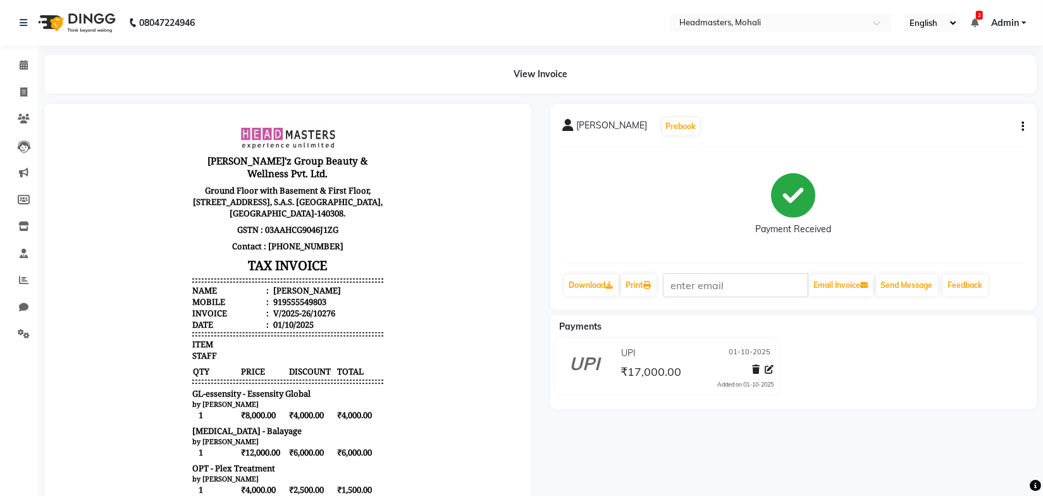
click at [370, 221] on p "GSTN : 03AAHCG9046J1ZG" at bounding box center [287, 229] width 191 height 16
click at [23, 64] on icon at bounding box center [24, 64] width 8 height 9
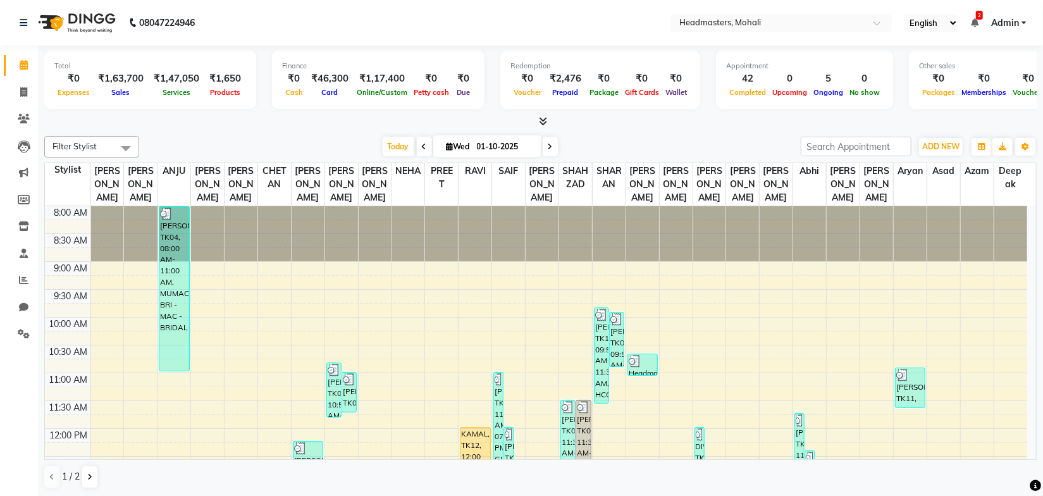
click at [306, 131] on div "Filter Stylist Select All [PERSON_NAME] ANJU [PERSON_NAME] CHETAN [PERSON_NAME]…" at bounding box center [540, 312] width 993 height 363
